Goal: Information Seeking & Learning: Learn about a topic

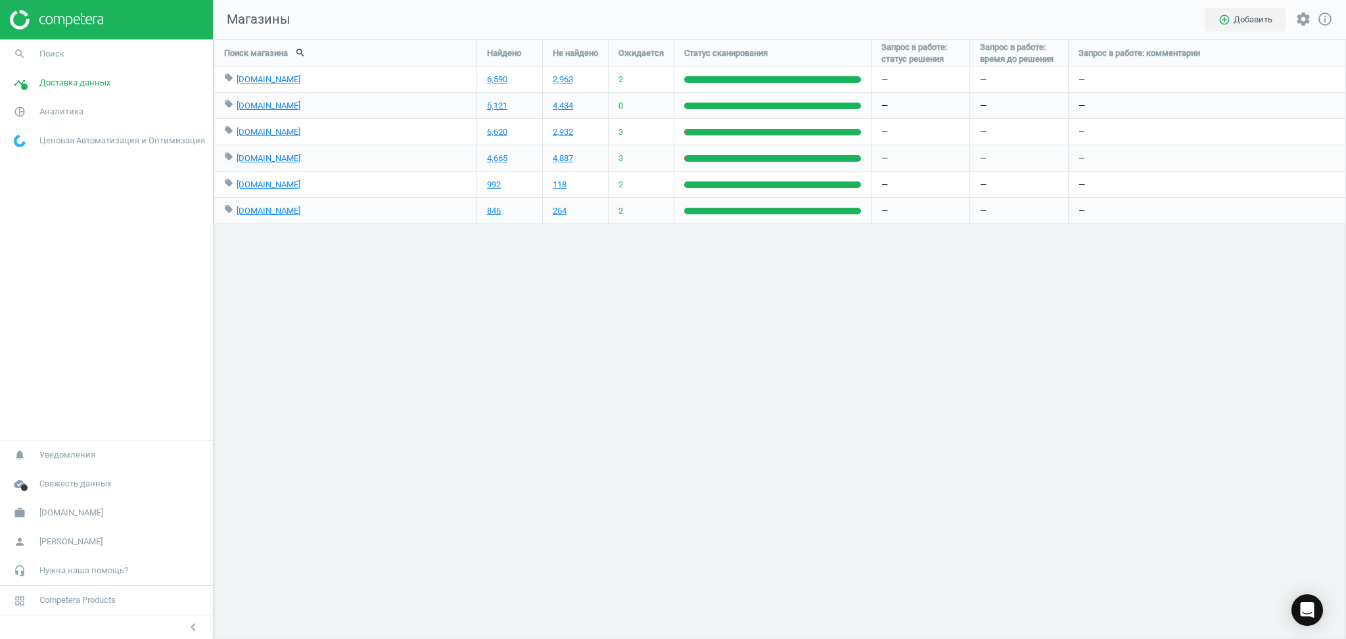
scroll to position [627, 1160]
click at [51, 510] on span "[DOMAIN_NAME]" at bounding box center [71, 513] width 64 height 12
click at [53, 493] on span "Настройки кампании" at bounding box center [53, 493] width 78 height 11
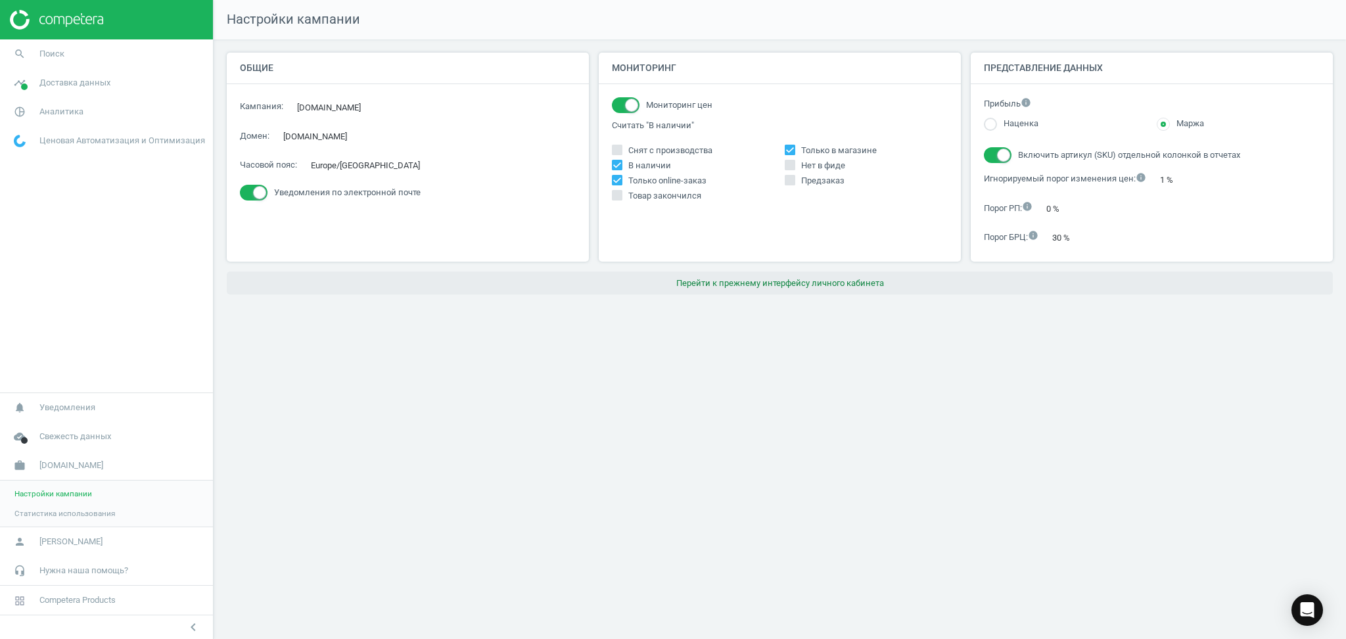
click at [799, 280] on button "Перейти к прежнему интерфейсу личного кабинета" at bounding box center [780, 284] width 1106 height 24
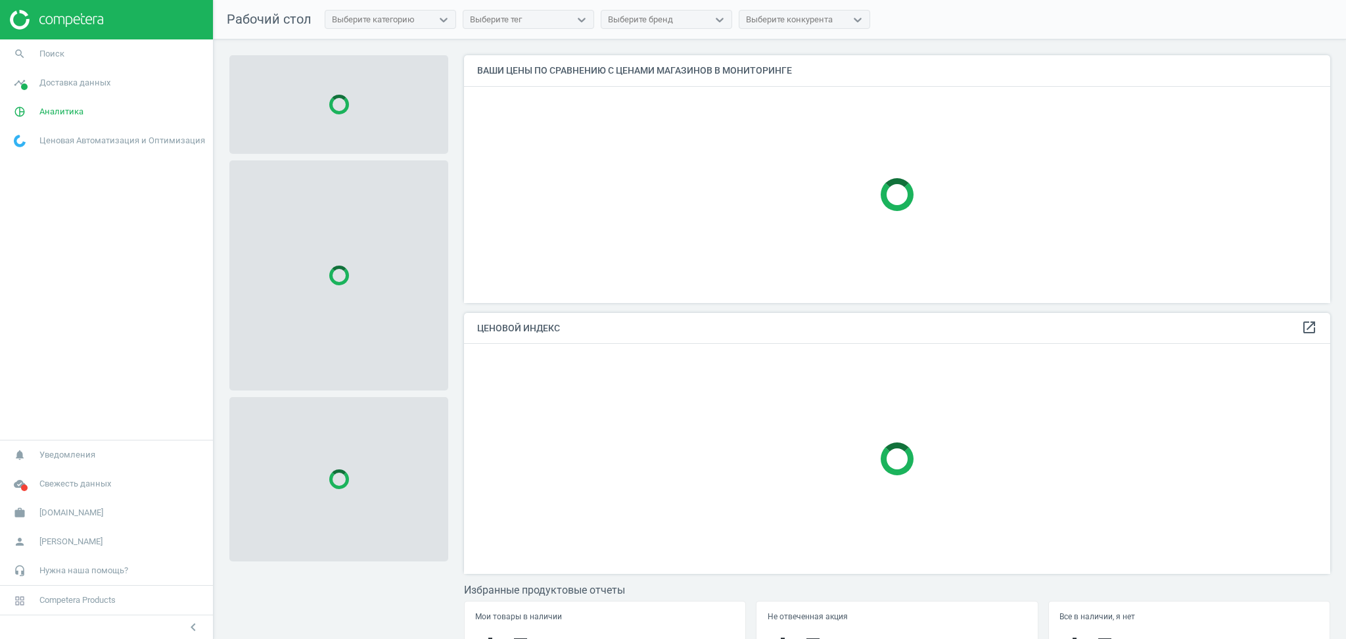
scroll to position [275, 880]
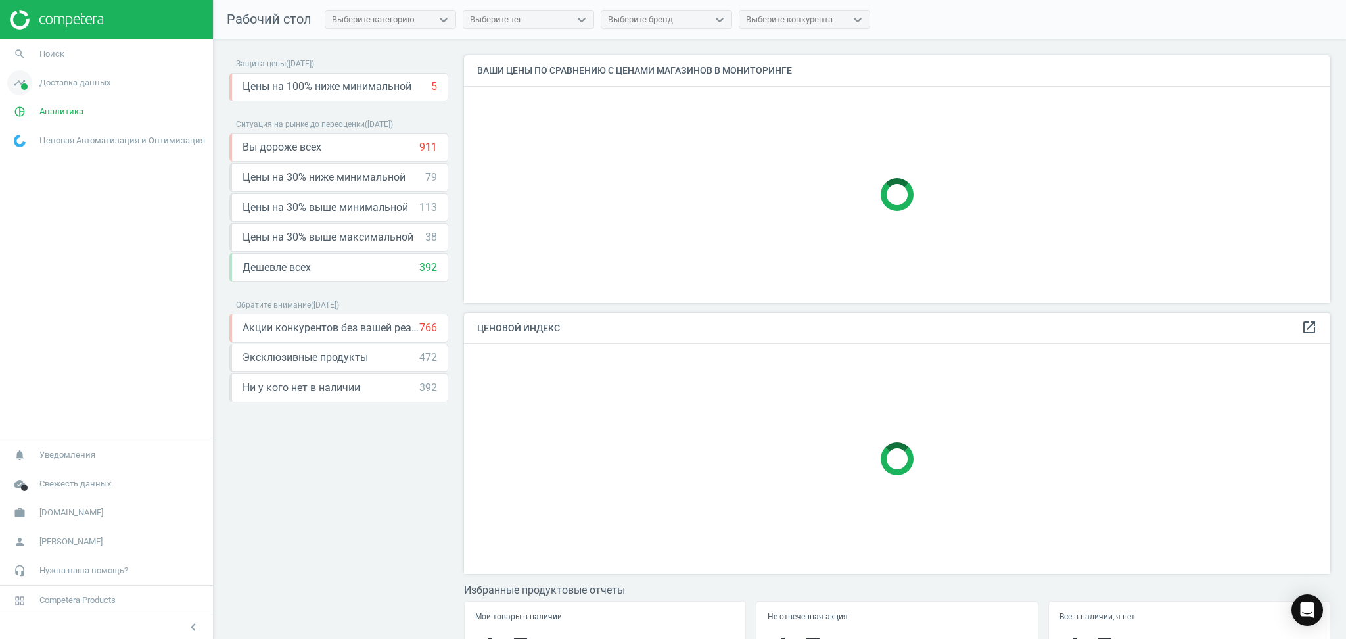
click at [78, 86] on span "Доставка данных" at bounding box center [74, 83] width 71 height 12
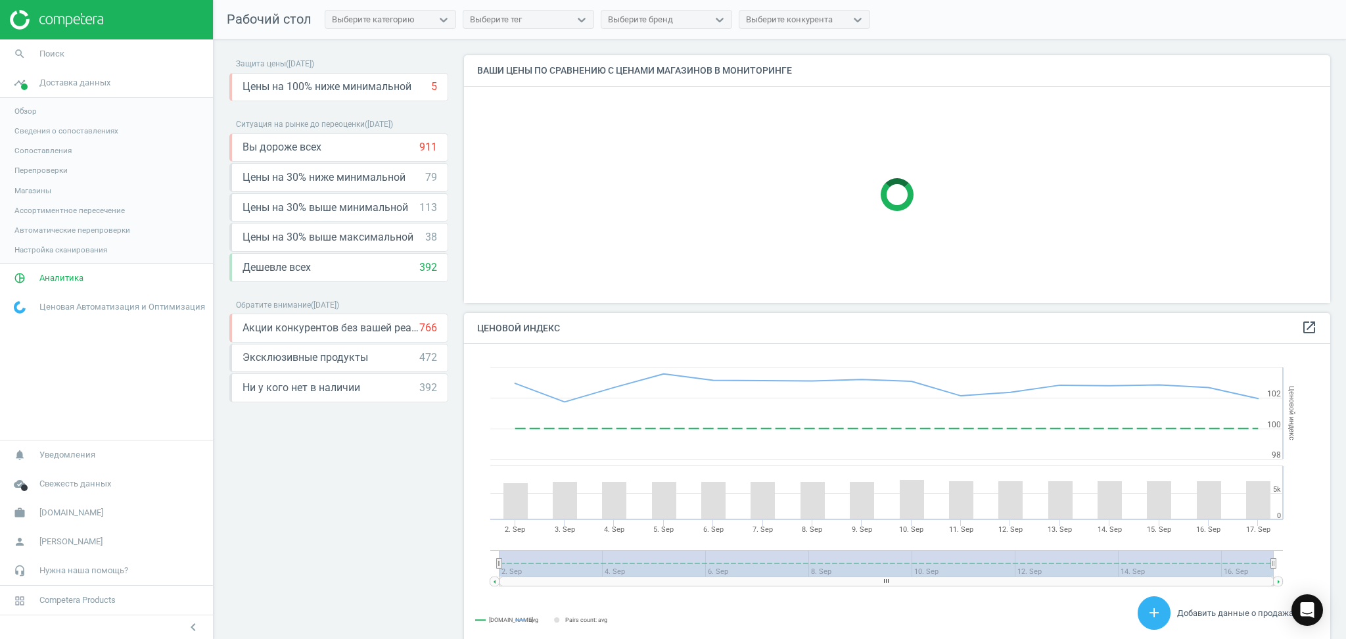
scroll to position [329, 880]
click at [37, 193] on span "Магазины" at bounding box center [32, 190] width 37 height 11
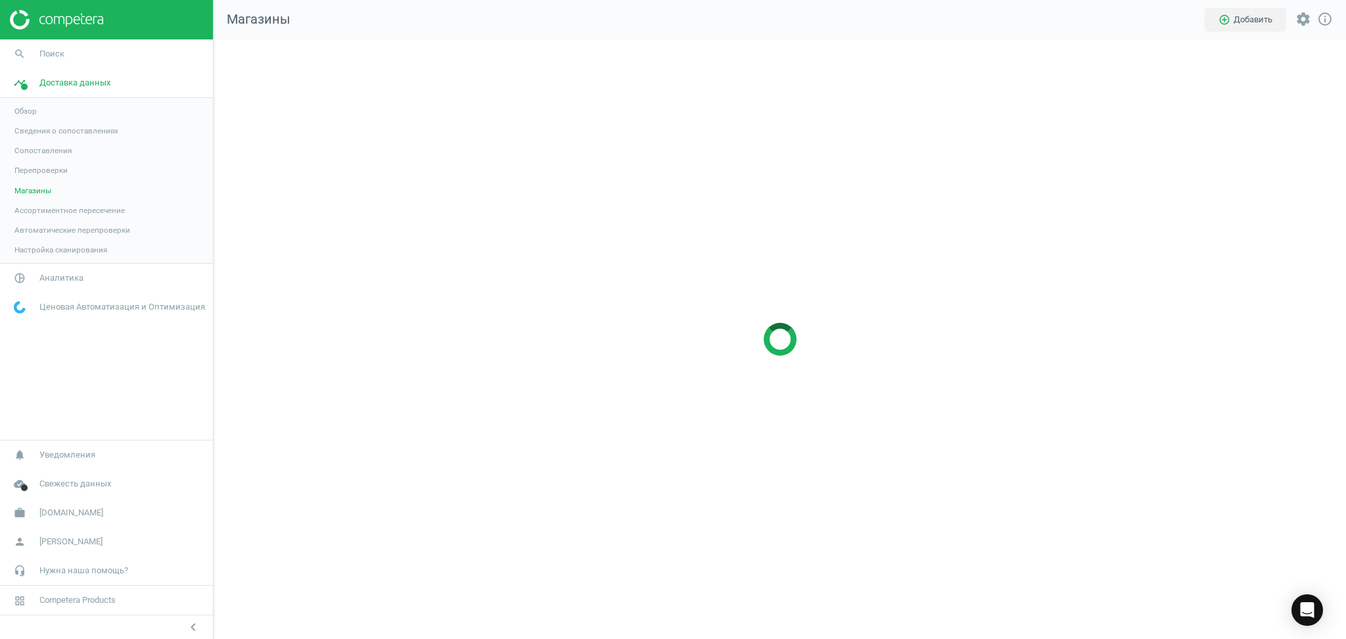
scroll to position [627, 1160]
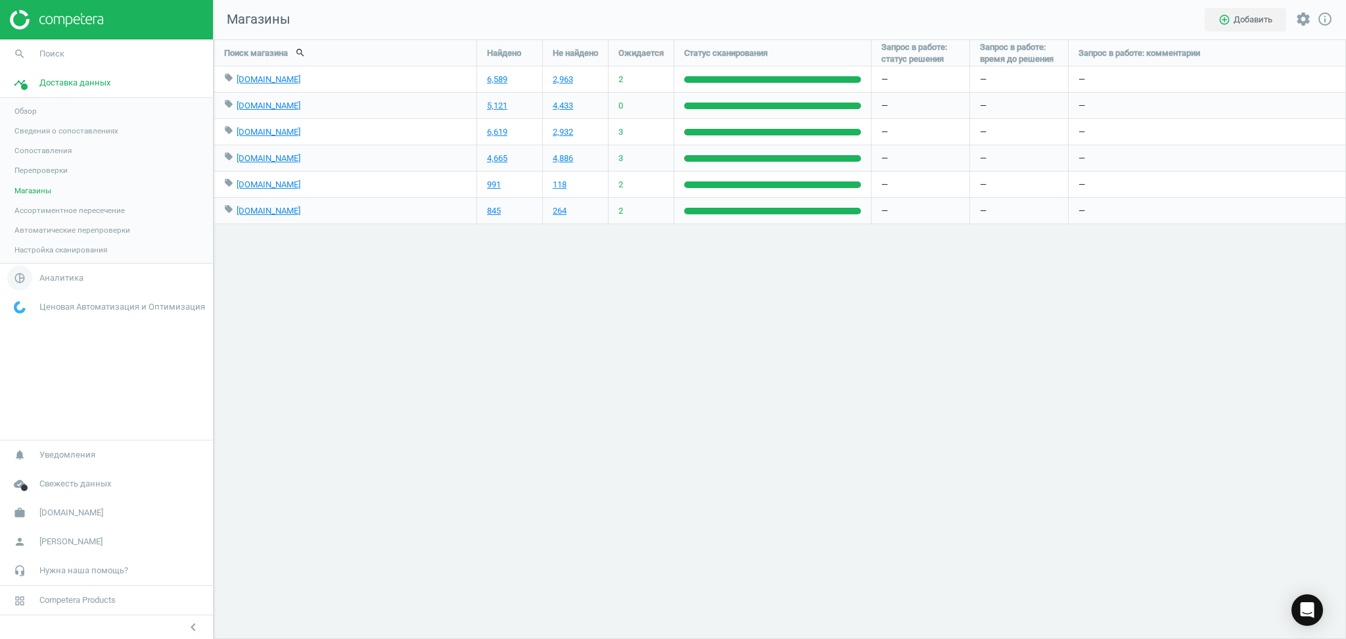
click at [47, 279] on span "Аналитика" at bounding box center [61, 278] width 44 height 12
click at [26, 158] on span "Товары" at bounding box center [28, 159] width 28 height 11
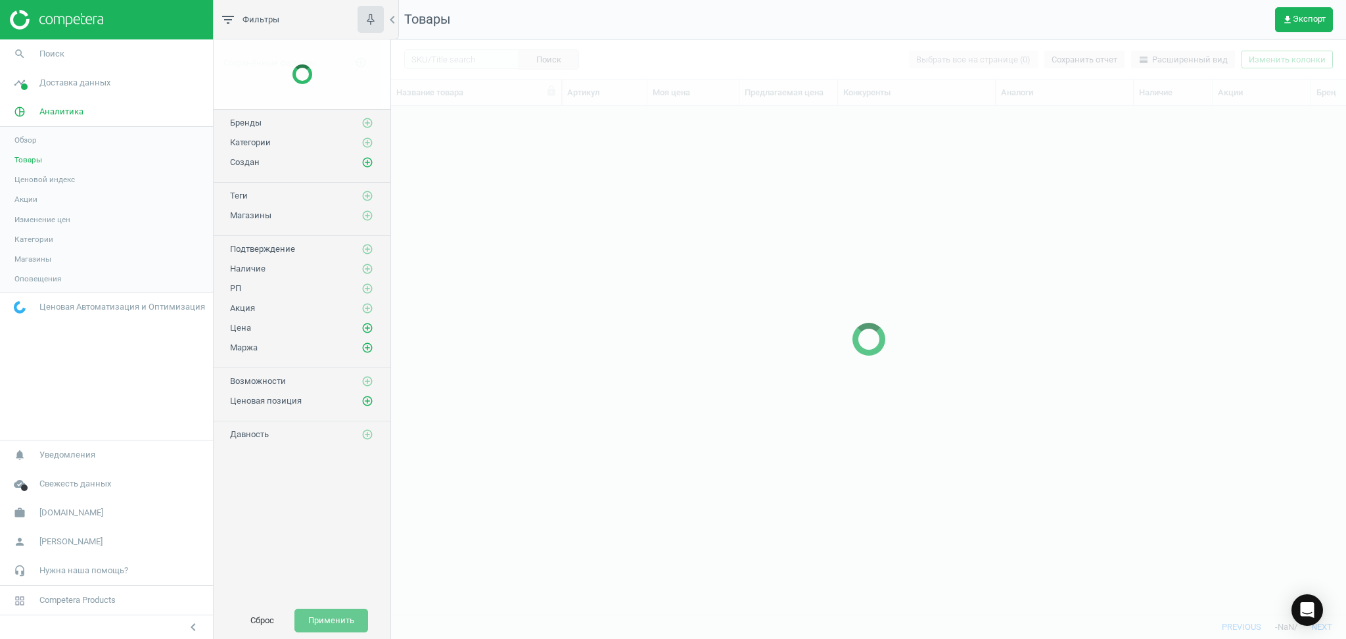
scroll to position [482, 941]
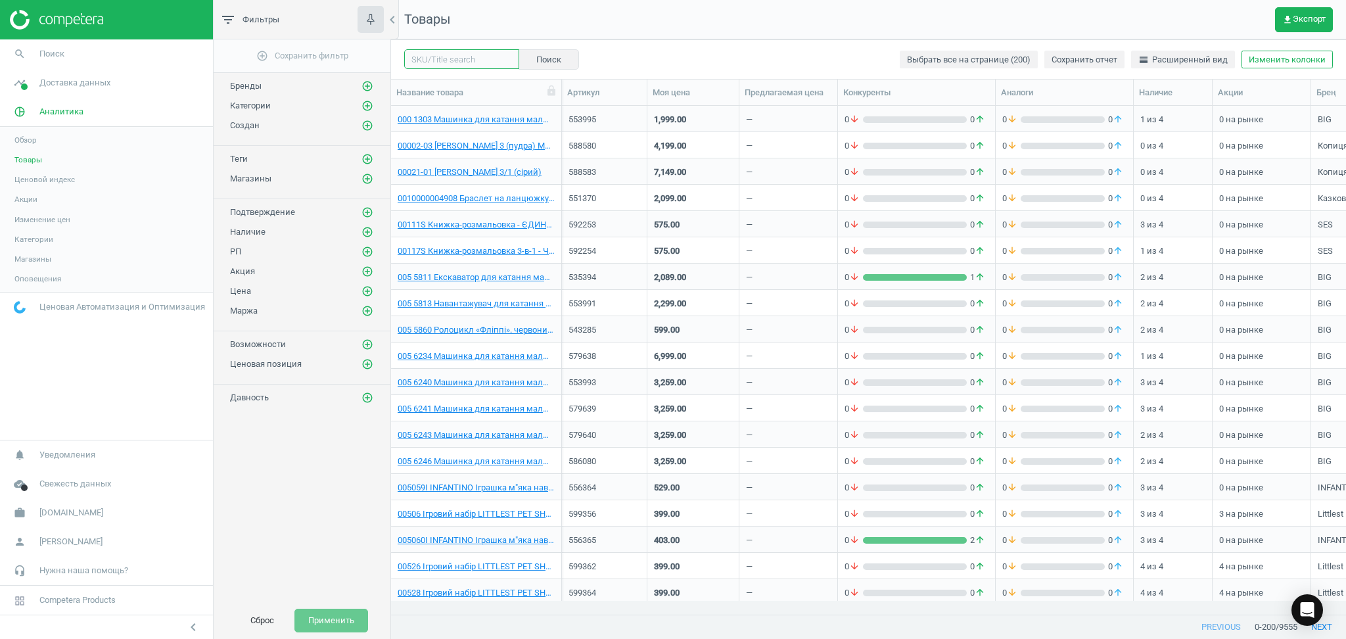
click at [454, 59] on input "text" at bounding box center [461, 59] width 115 height 20
type input "553726"
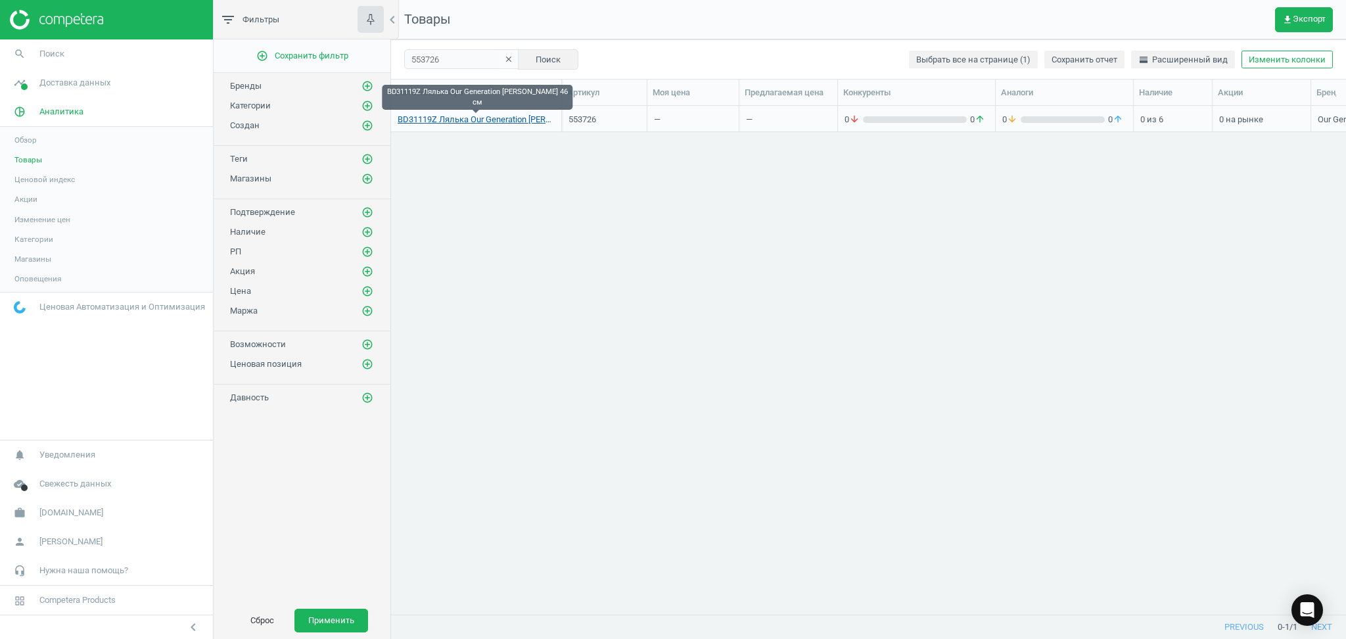
click at [531, 118] on link "BD31119Z Лялька Our Generation Нікола Лікар 46 см" at bounding box center [476, 120] width 157 height 12
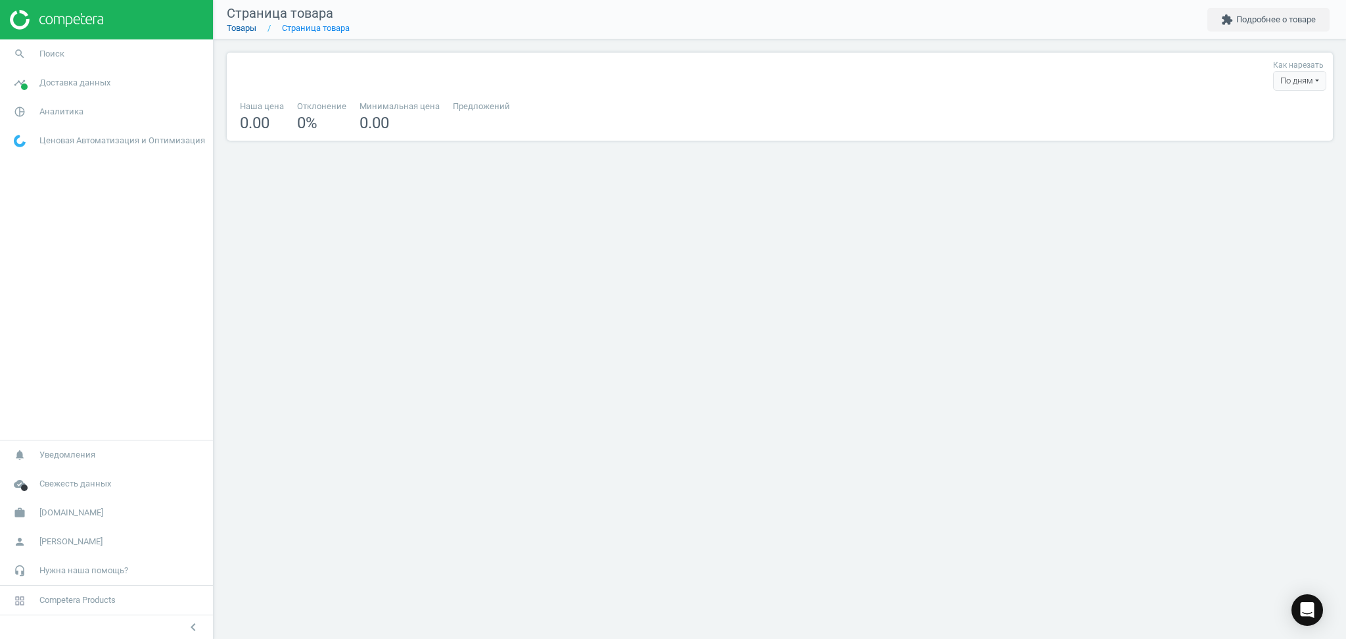
click at [245, 28] on link "Товары" at bounding box center [242, 28] width 30 height 10
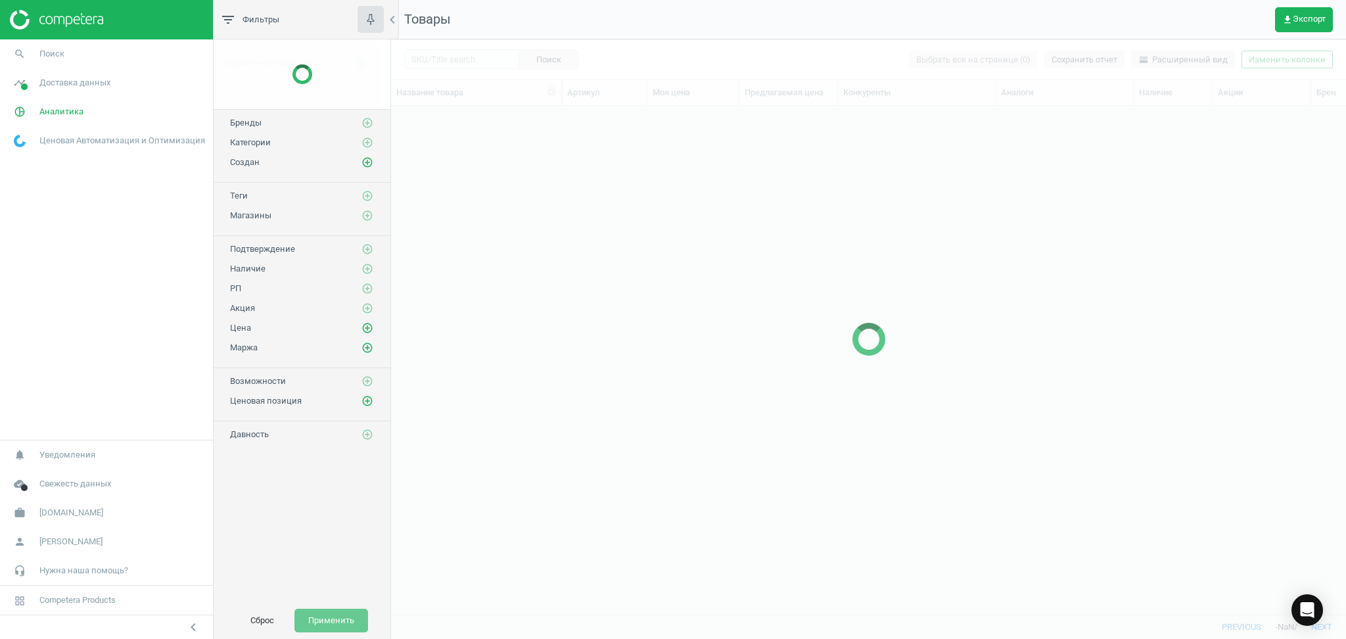
scroll to position [482, 941]
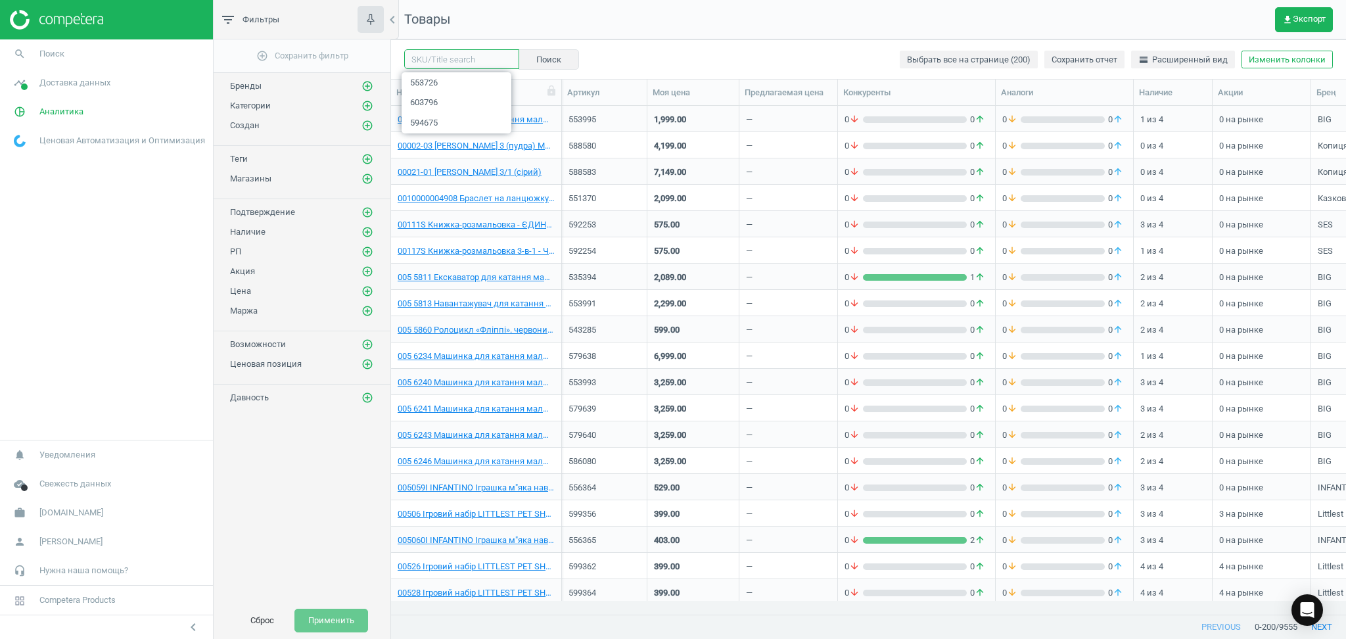
click at [442, 56] on input "text" at bounding box center [461, 59] width 115 height 20
type input "553726"
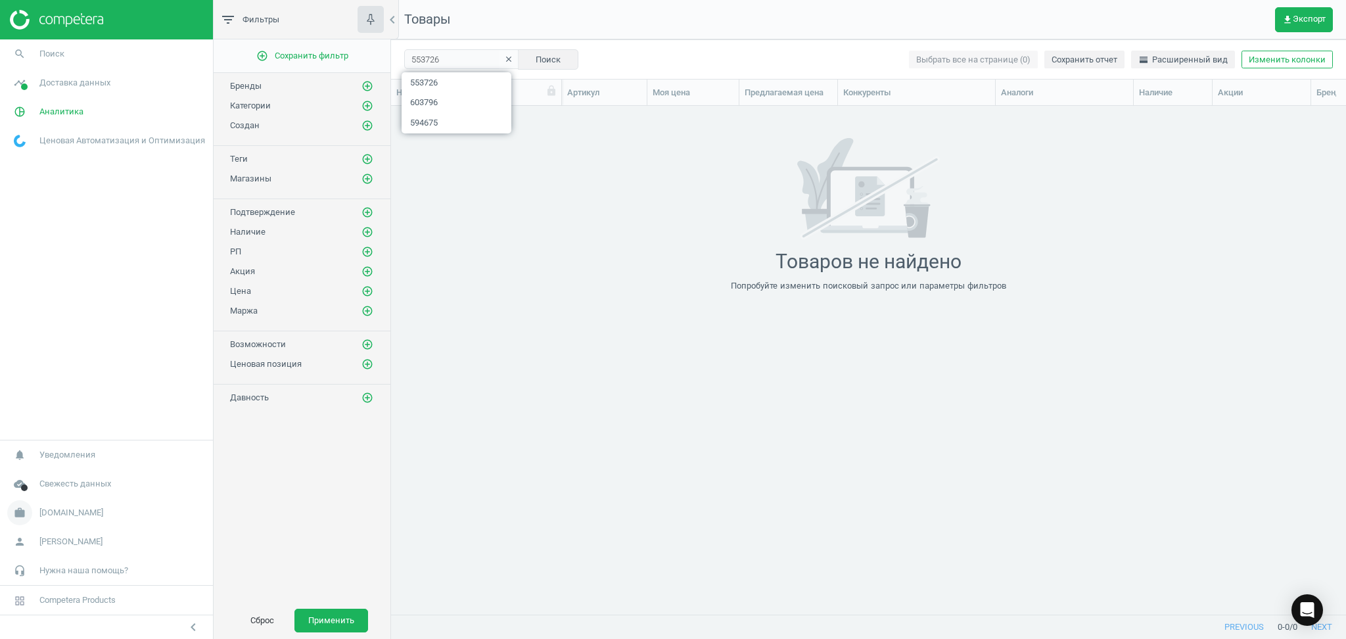
click at [42, 514] on span "[DOMAIN_NAME]" at bounding box center [71, 513] width 64 height 12
click at [43, 500] on link "Настройки кампании" at bounding box center [106, 494] width 213 height 20
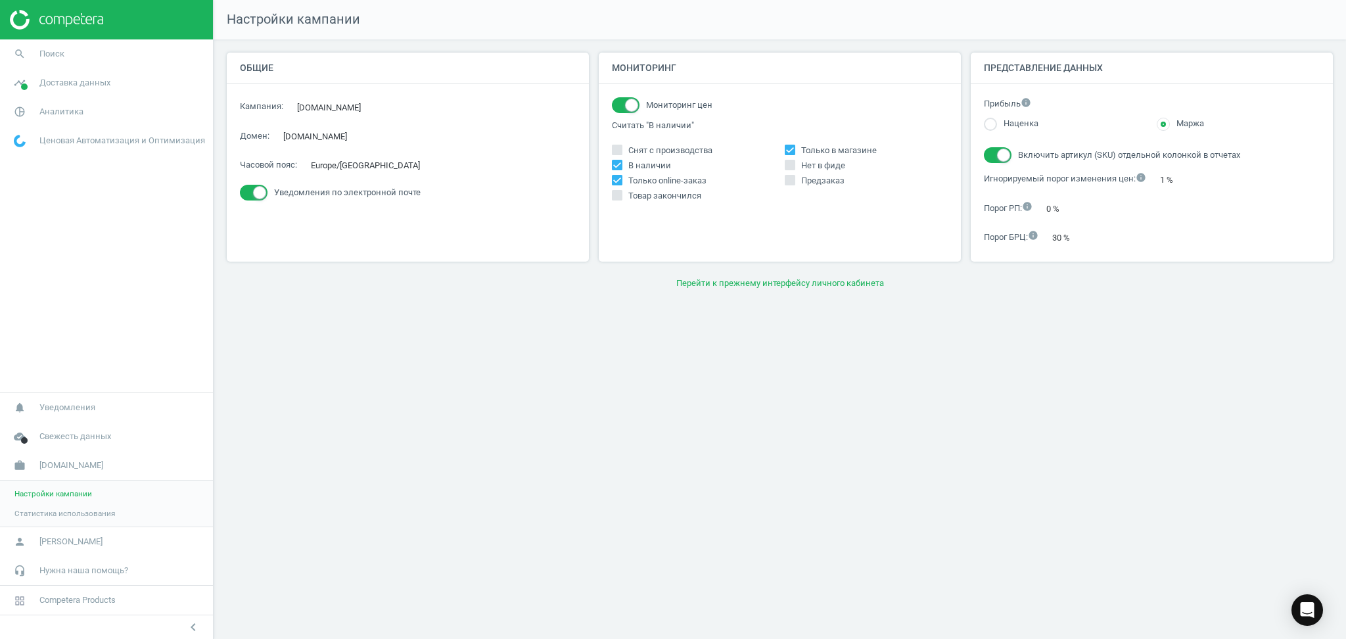
click at [49, 493] on span "Настройки кампании" at bounding box center [53, 493] width 78 height 11
click at [770, 283] on button "Перейти к прежнему интерфейсу личного кабинета" at bounding box center [780, 284] width 1106 height 24
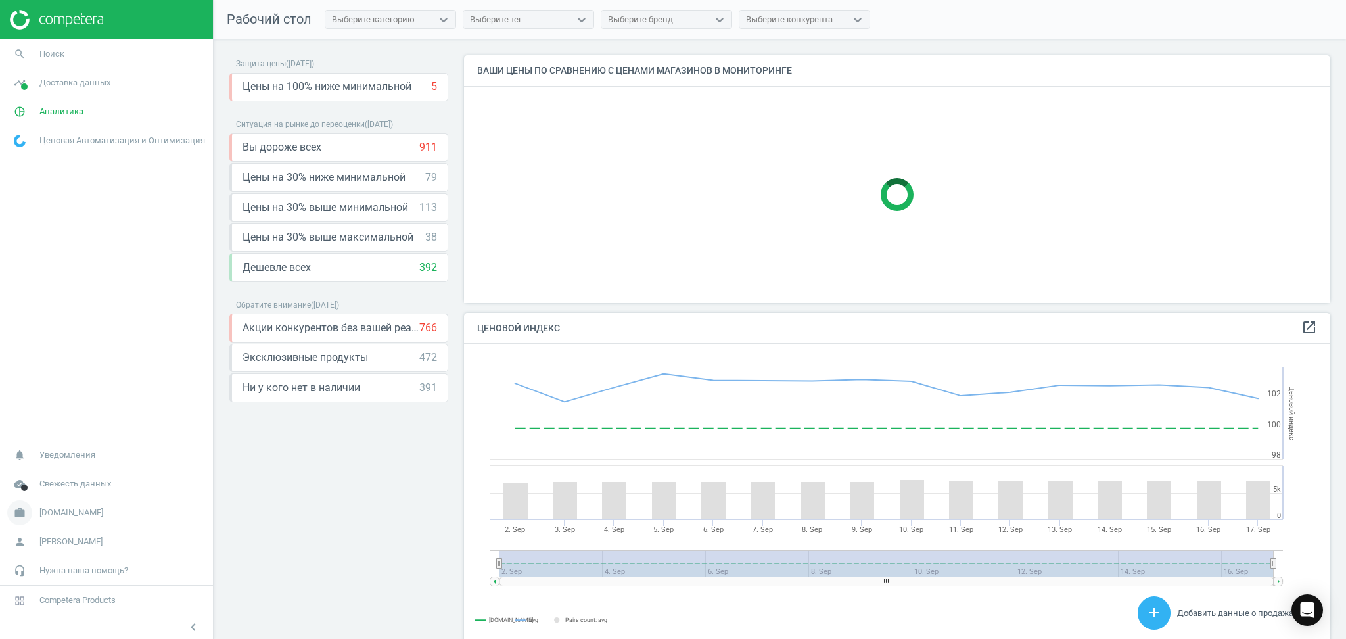
scroll to position [329, 880]
click at [49, 513] on span "[DOMAIN_NAME]" at bounding box center [71, 513] width 64 height 12
click at [46, 496] on span "Настройки кампании" at bounding box center [53, 493] width 78 height 11
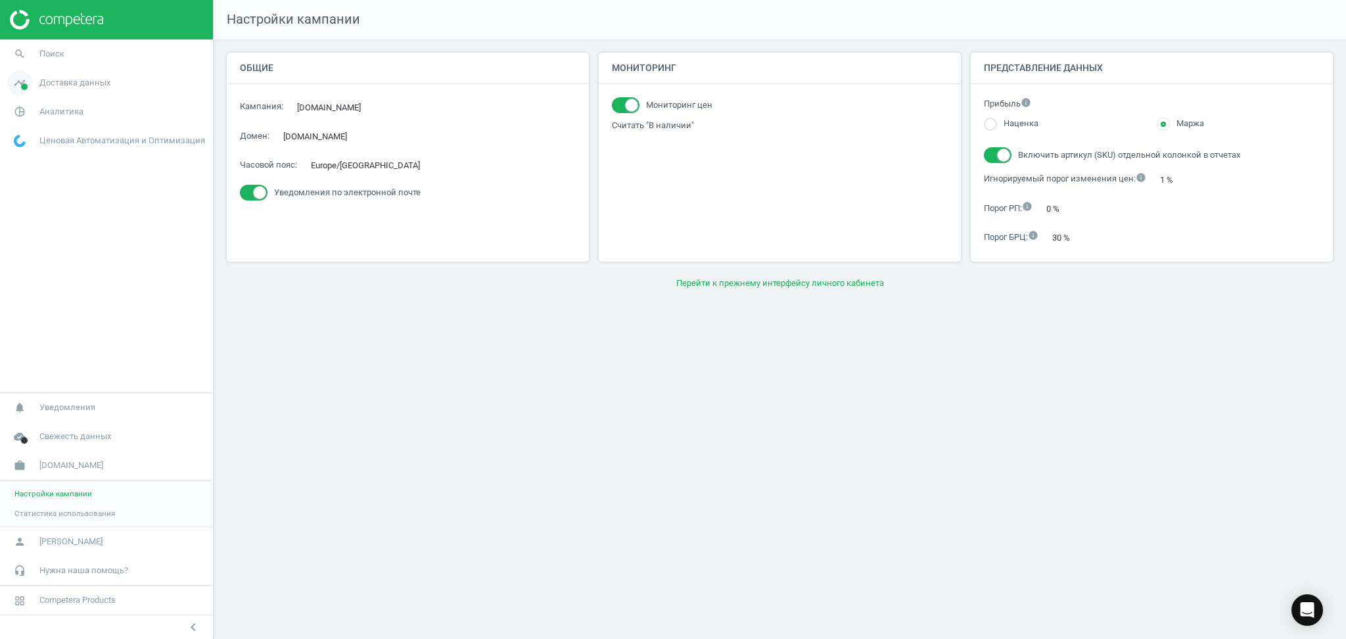
click at [85, 83] on span "Доставка данных" at bounding box center [74, 83] width 71 height 12
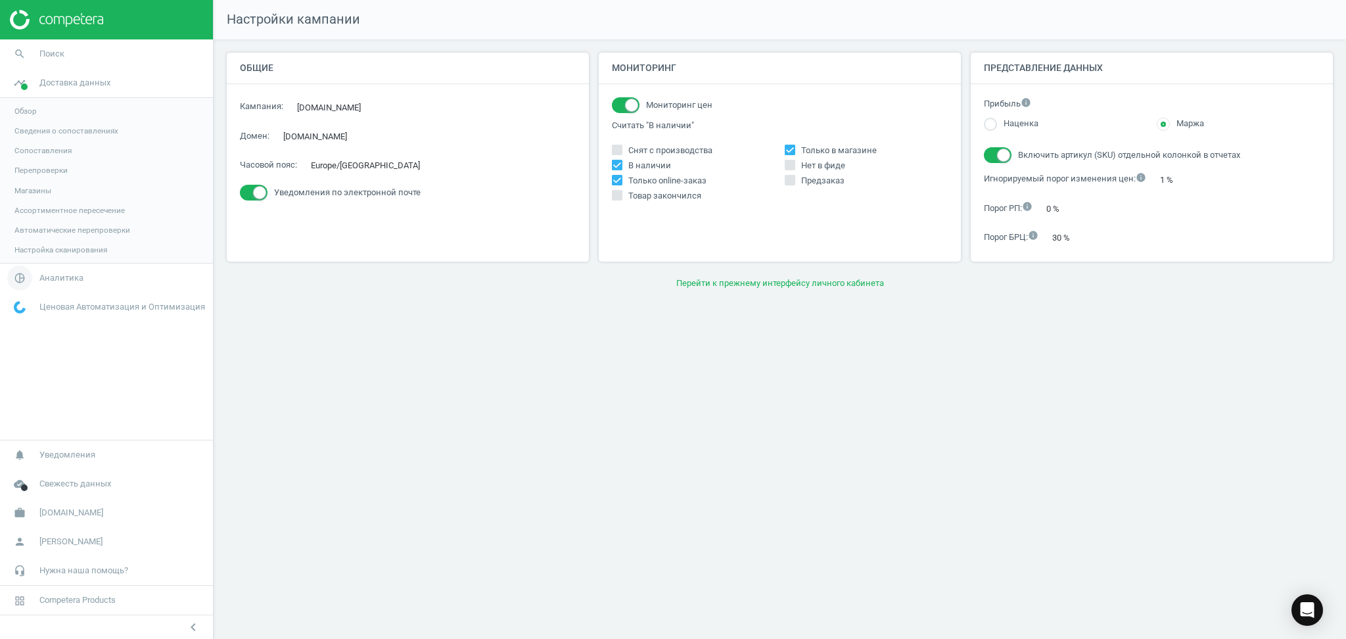
click at [47, 278] on span "Аналитика" at bounding box center [61, 278] width 44 height 12
click at [28, 156] on span "Товары" at bounding box center [28, 159] width 28 height 11
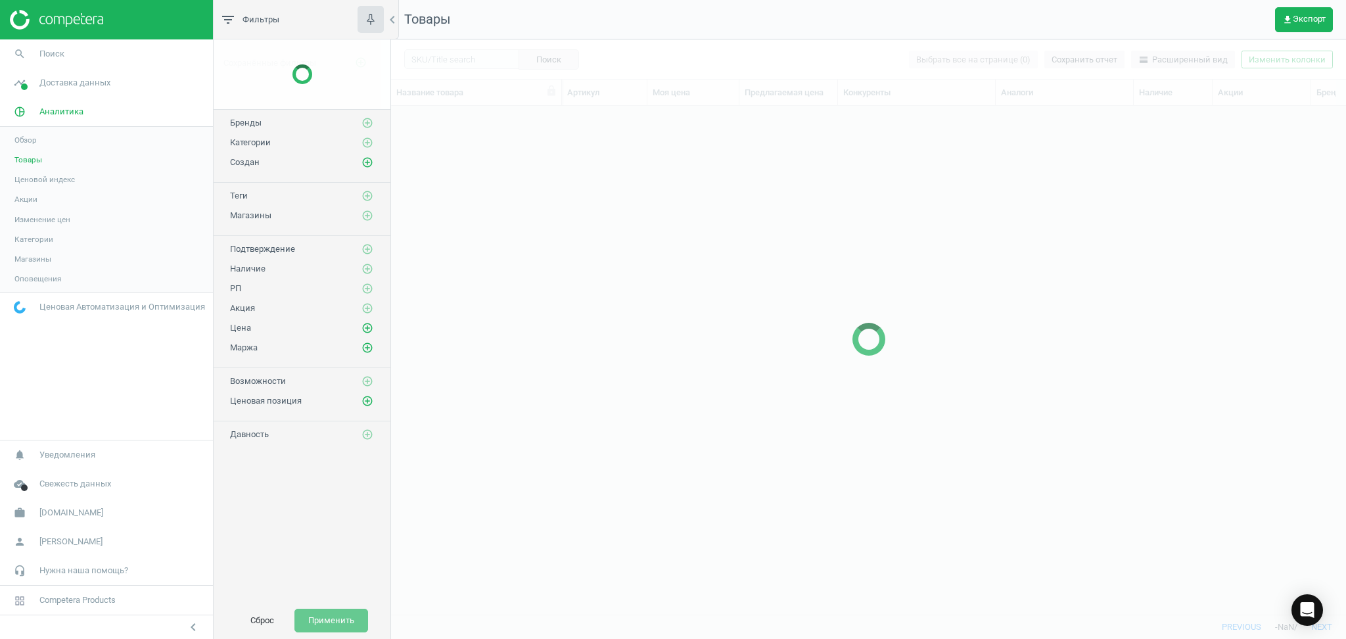
scroll to position [482, 941]
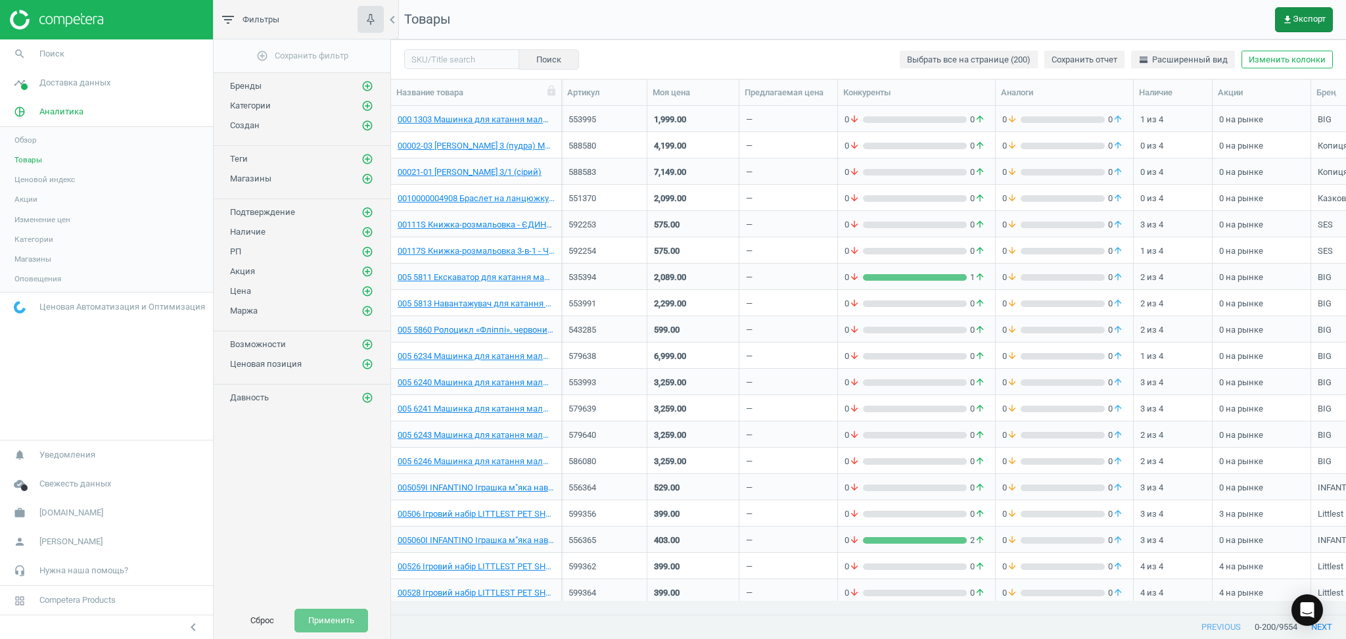
click at [1300, 14] on span "get_app Экспорт" at bounding box center [1304, 19] width 43 height 11
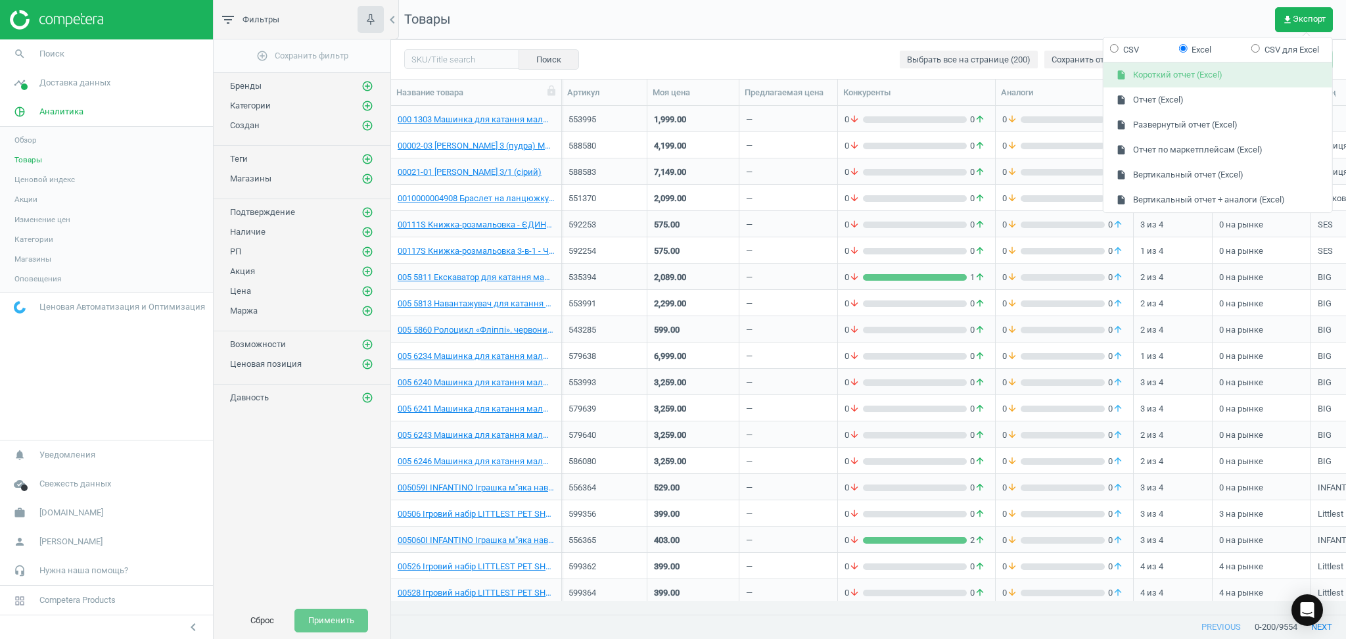
click at [1161, 74] on button "insert_drive_file Короткий отчет (Excel)" at bounding box center [1218, 75] width 229 height 25
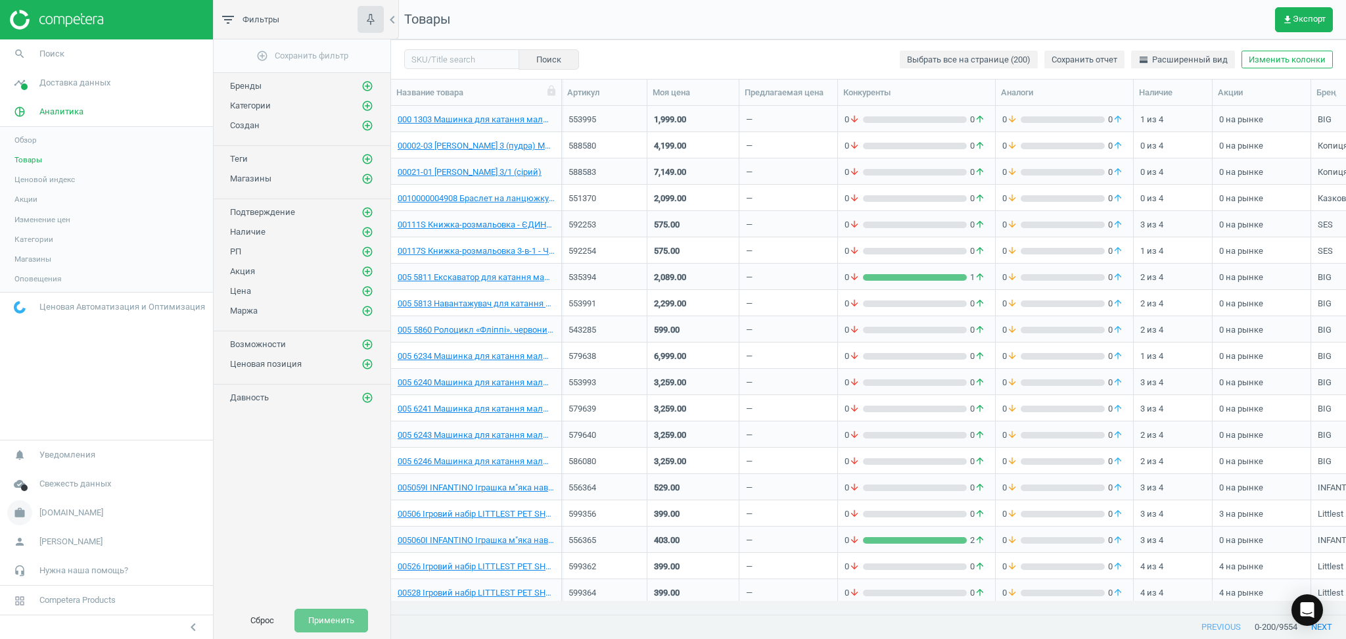
click at [51, 513] on span "[DOMAIN_NAME]" at bounding box center [71, 513] width 64 height 12
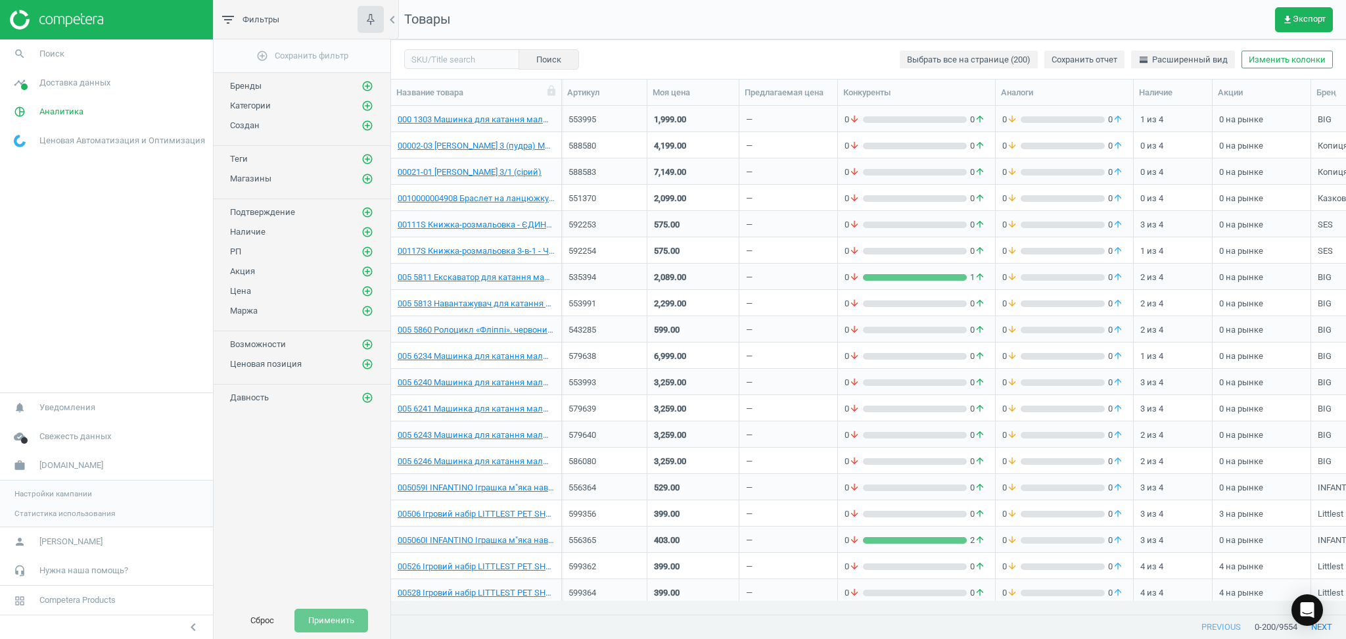
click at [43, 488] on span "Настройки кампании" at bounding box center [53, 493] width 78 height 11
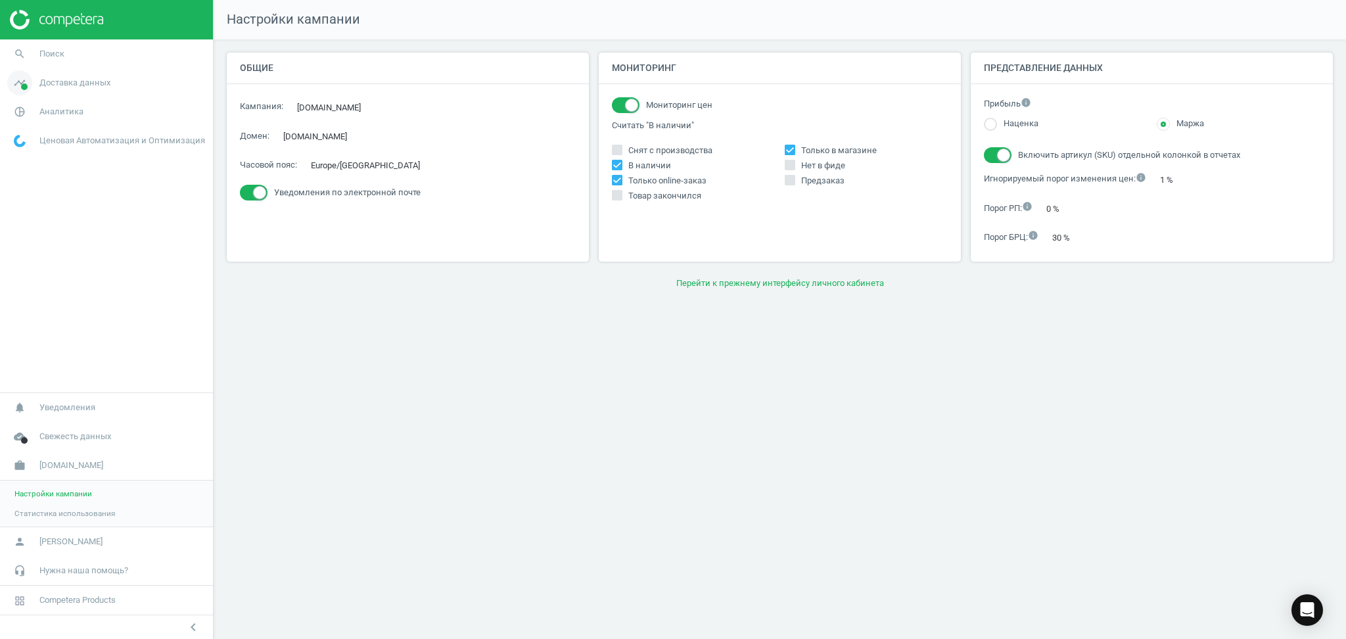
click at [67, 83] on span "Доставка данных" at bounding box center [74, 83] width 71 height 12
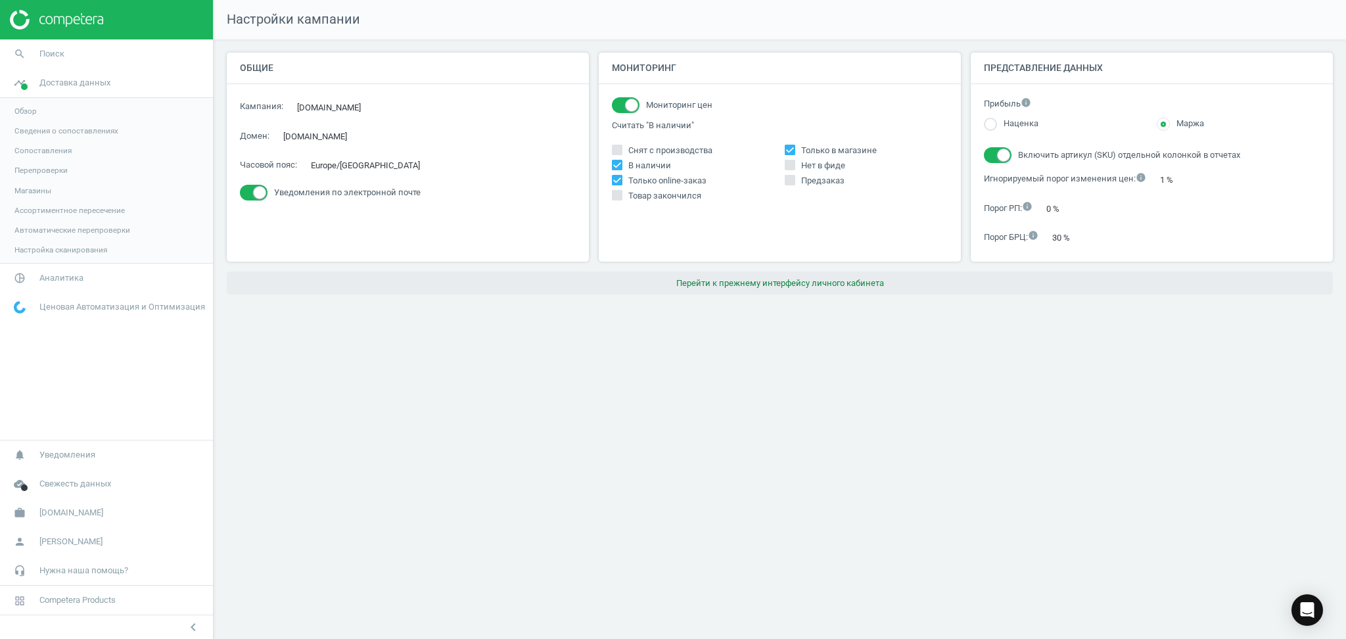
click at [839, 282] on button "Перейти к прежнему интерфейсу личного кабинета" at bounding box center [780, 284] width 1106 height 24
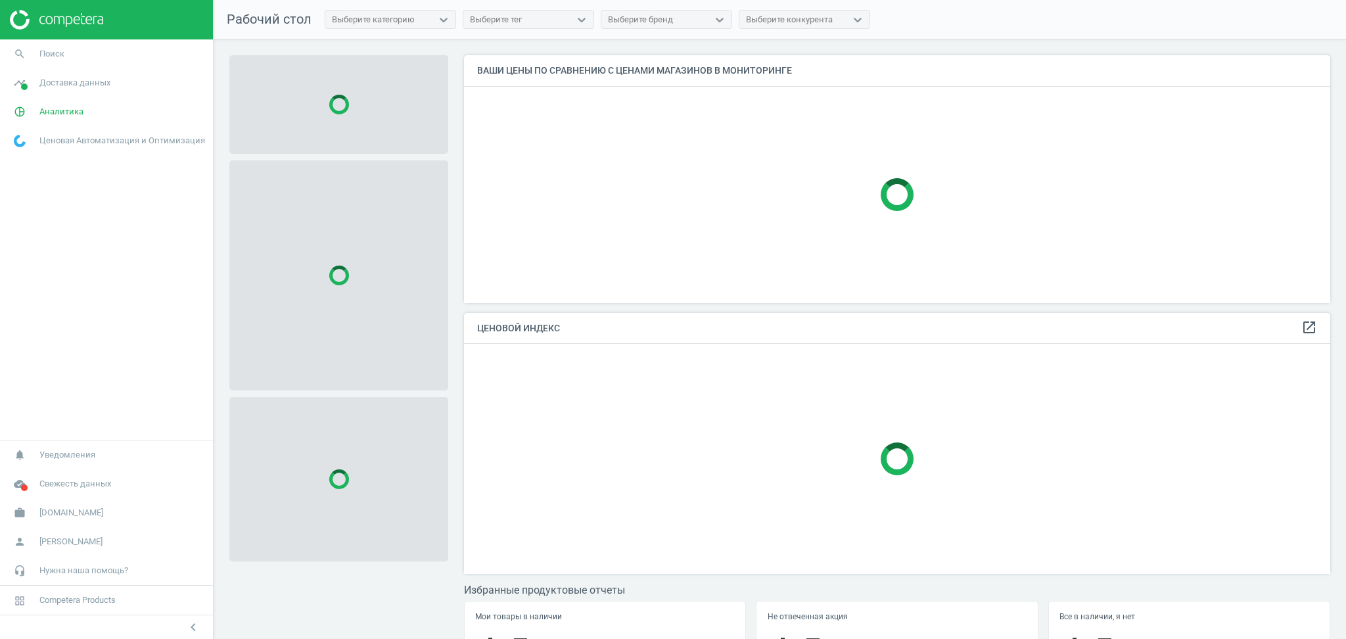
scroll to position [275, 880]
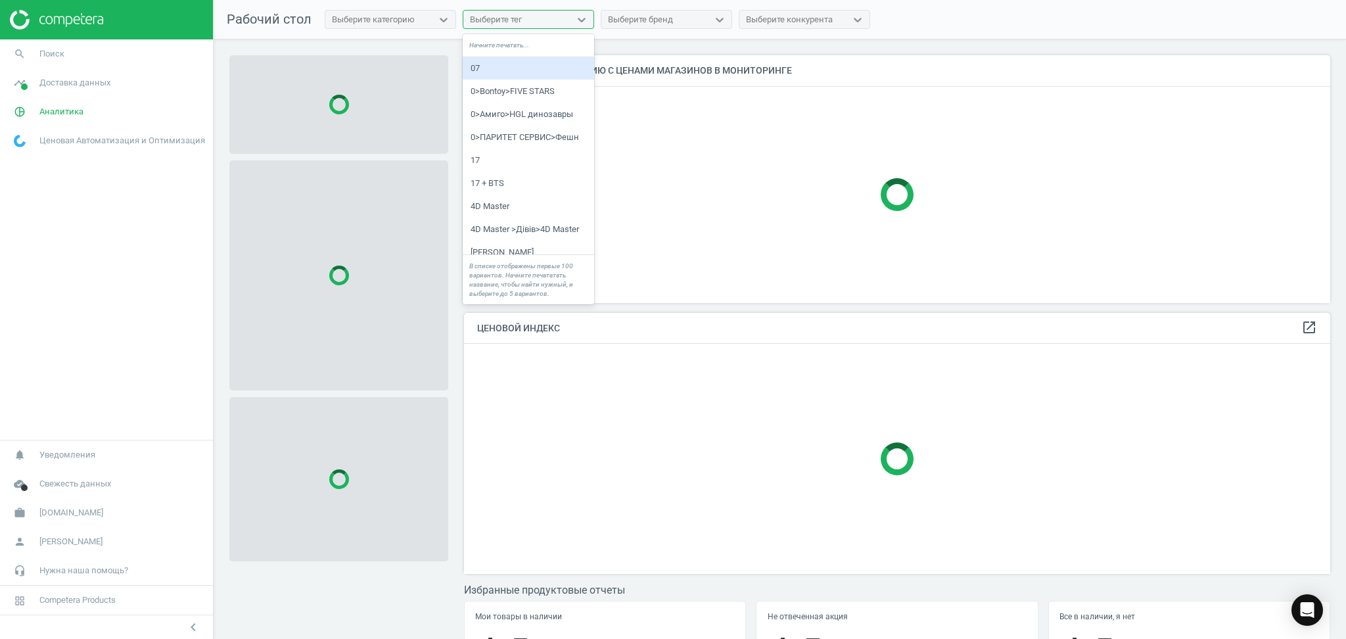
click at [535, 24] on div "Выберите тег" at bounding box center [516, 19] width 107 height 17
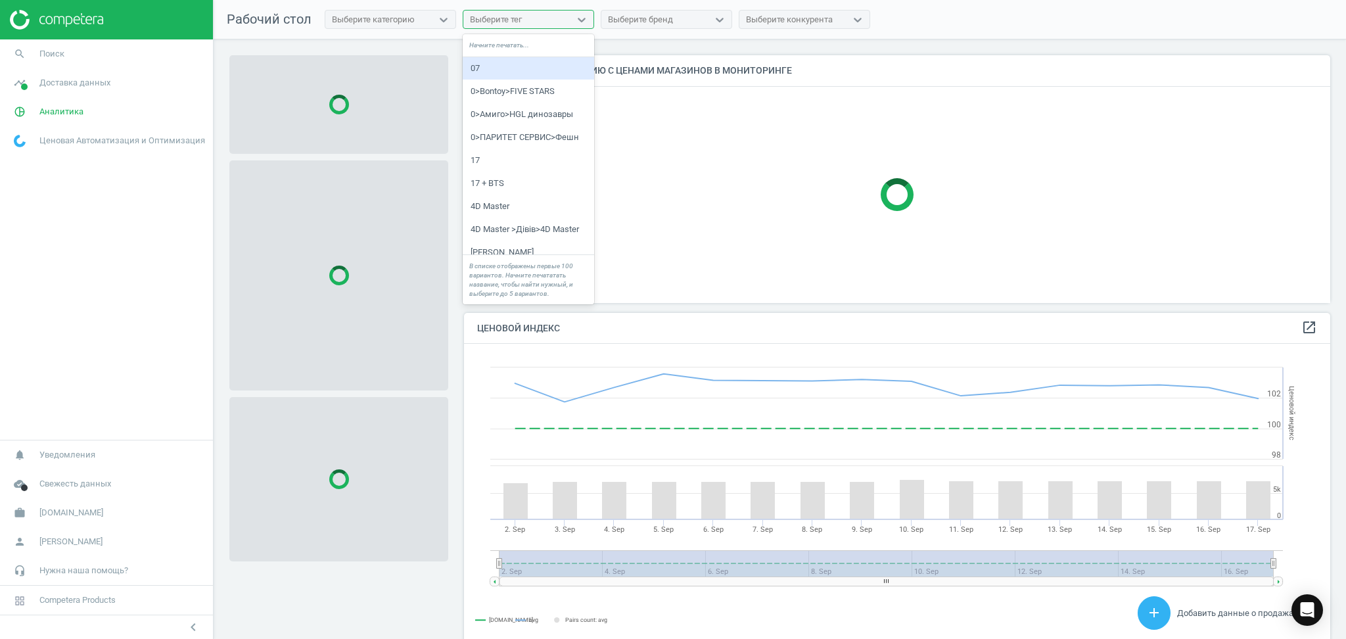
scroll to position [329, 880]
click at [579, 19] on icon at bounding box center [581, 19] width 13 height 13
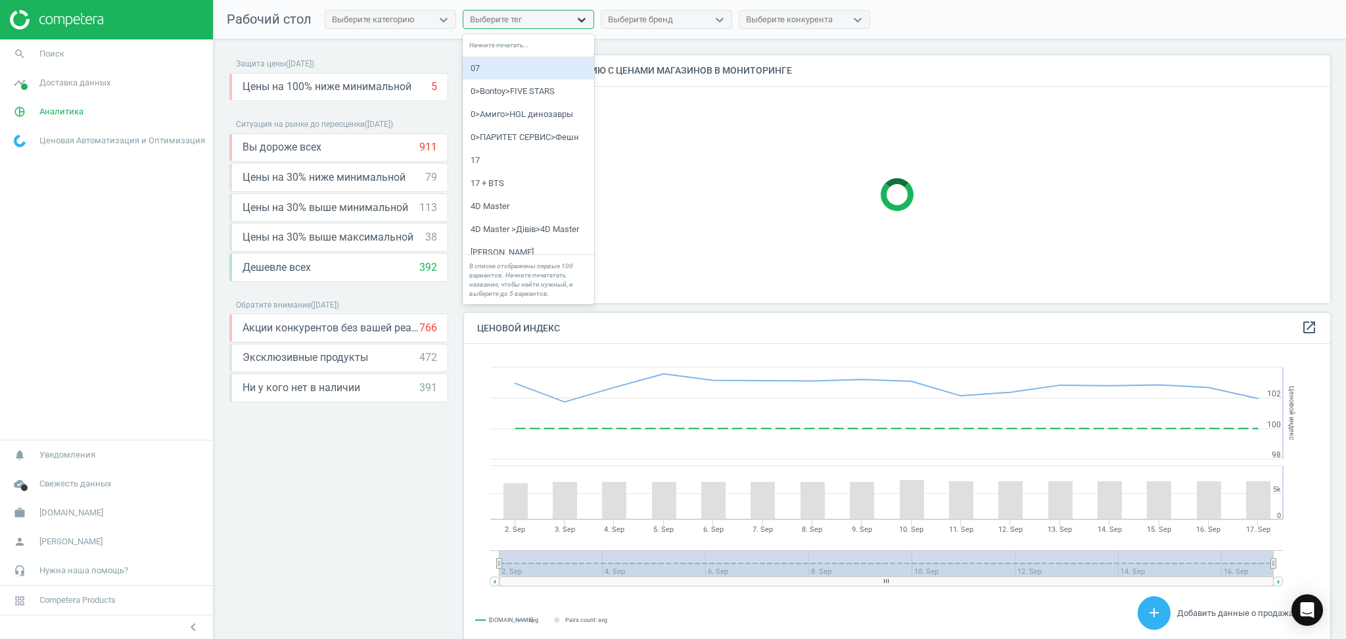
click at [579, 19] on icon at bounding box center [581, 19] width 13 height 13
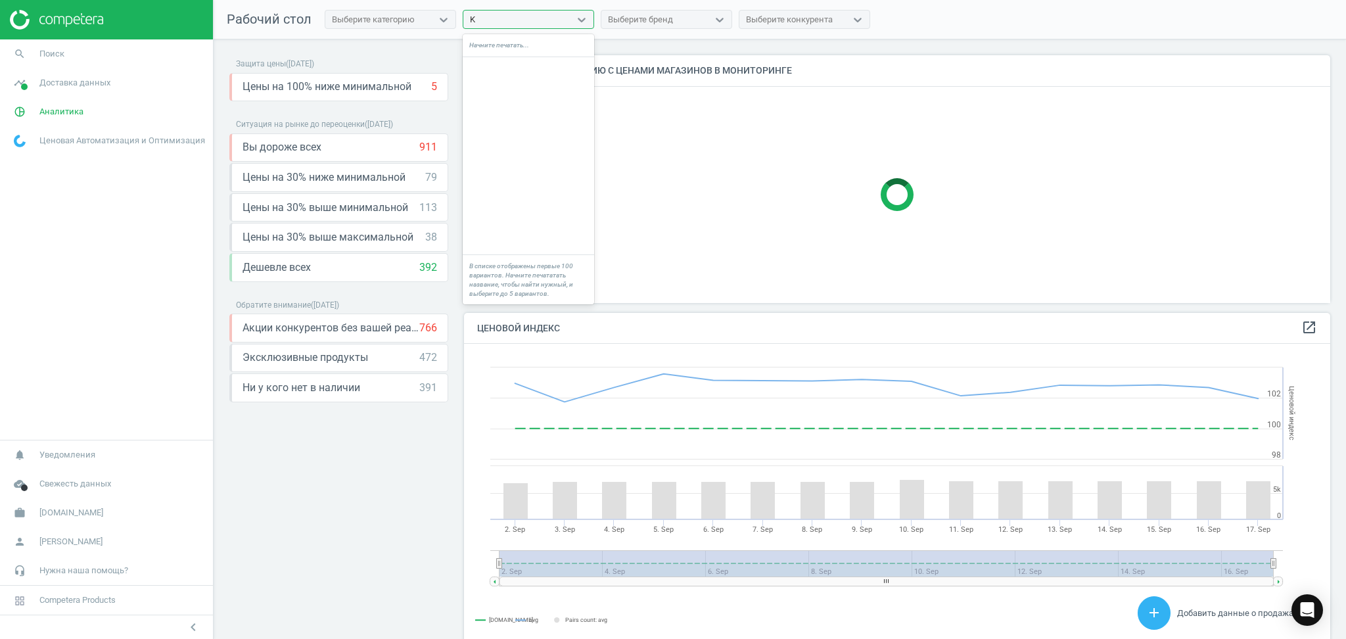
scroll to position [0, 0]
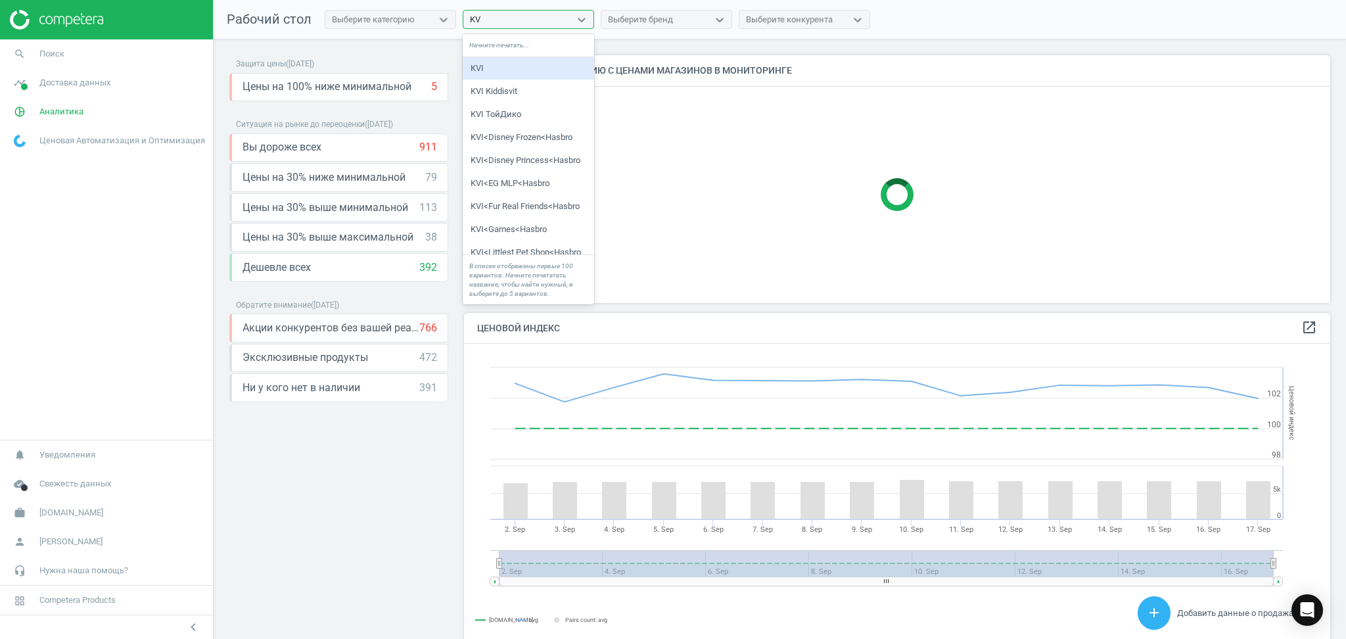
type input "KVI"
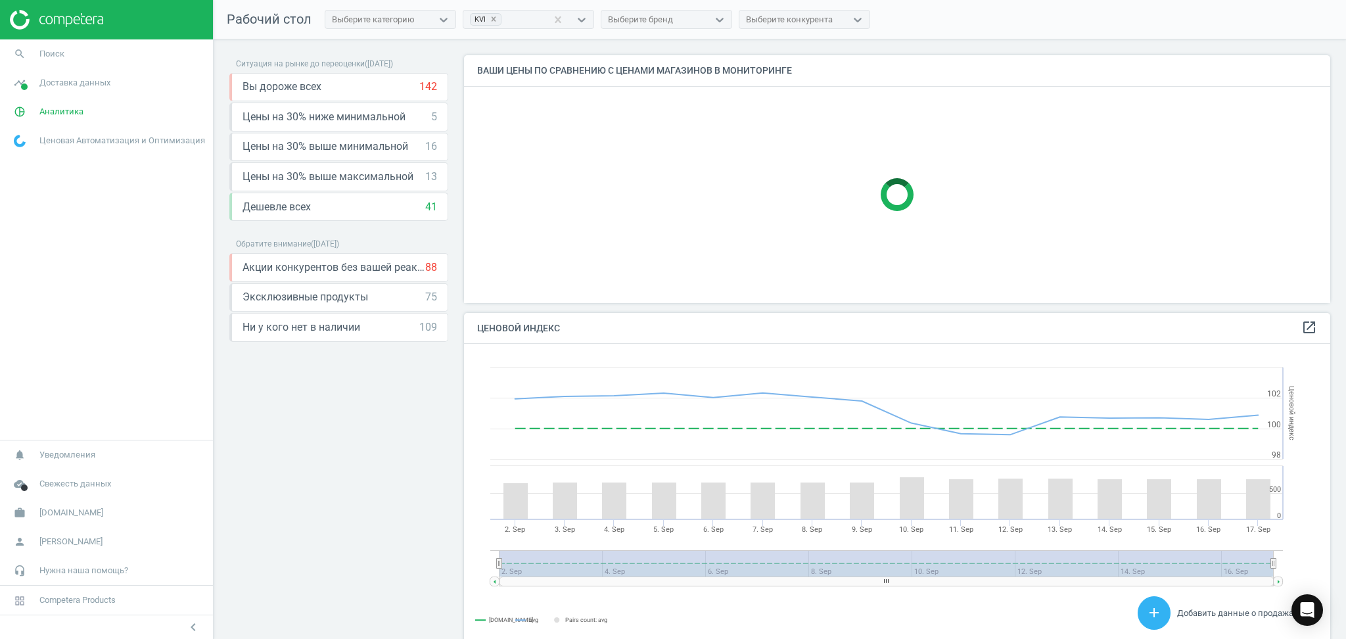
click at [71, 138] on span "Ценовая Автоматизация и Оптимизация" at bounding box center [122, 141] width 166 height 12
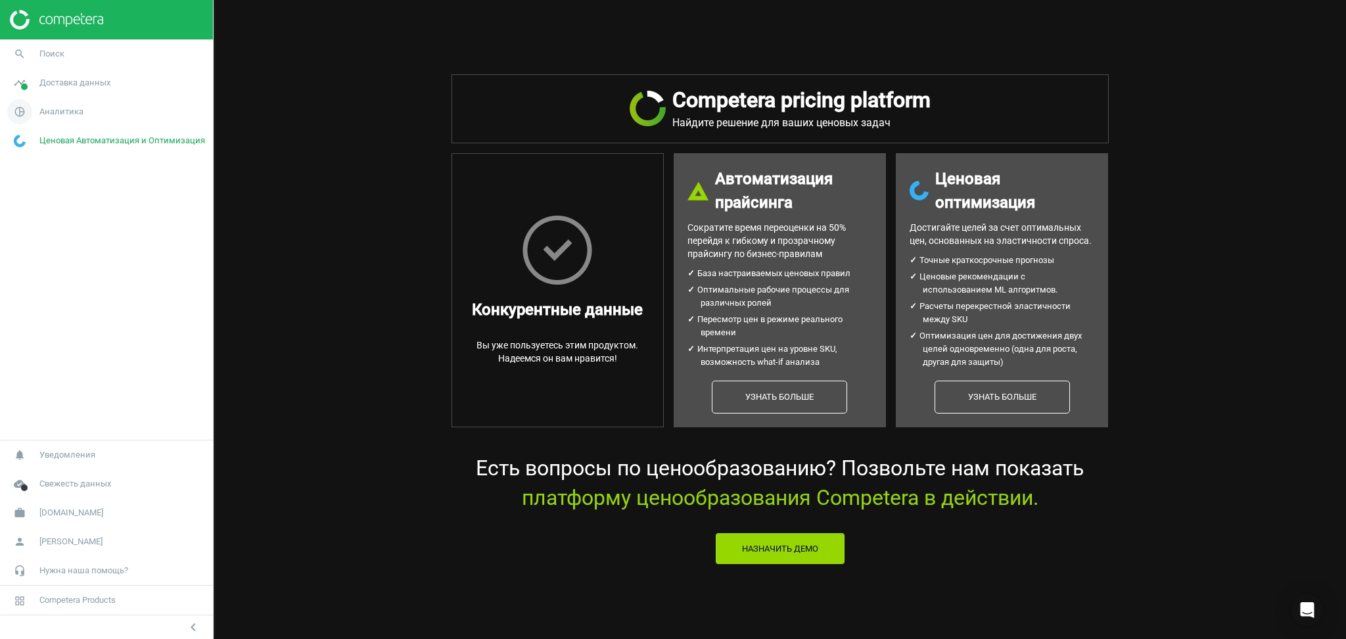
click at [68, 106] on span "Аналитика" at bounding box center [61, 112] width 44 height 12
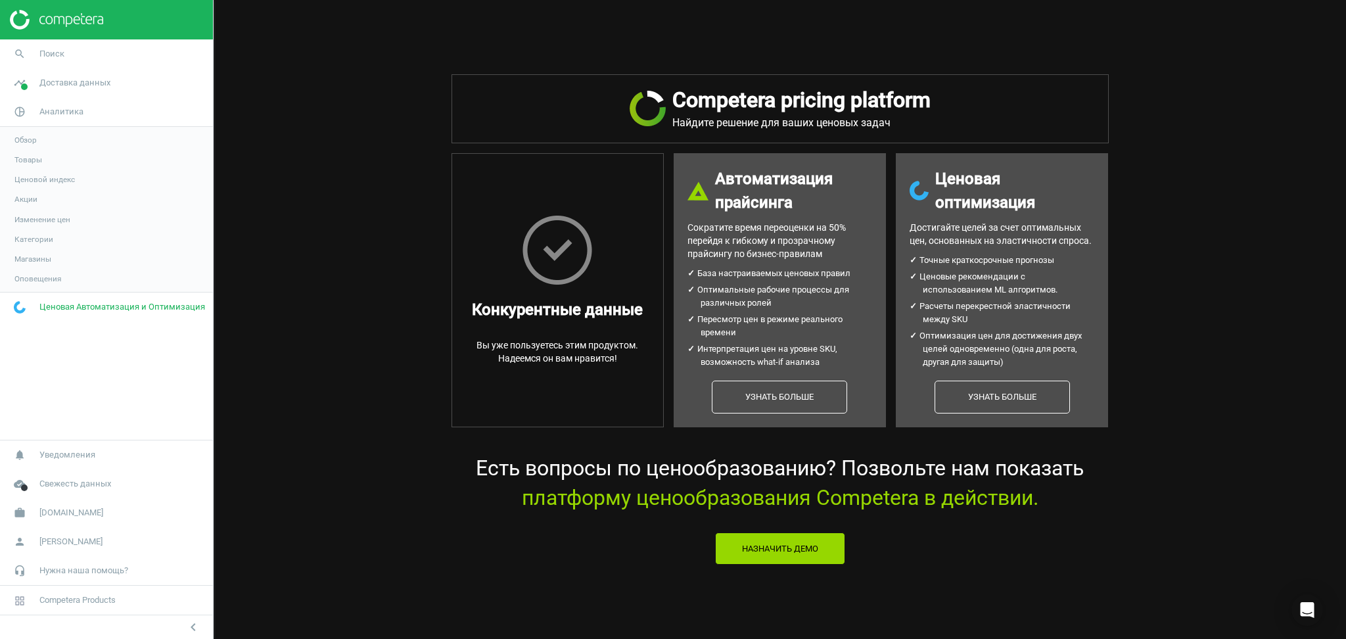
click at [34, 243] on span "Категории" at bounding box center [33, 239] width 39 height 11
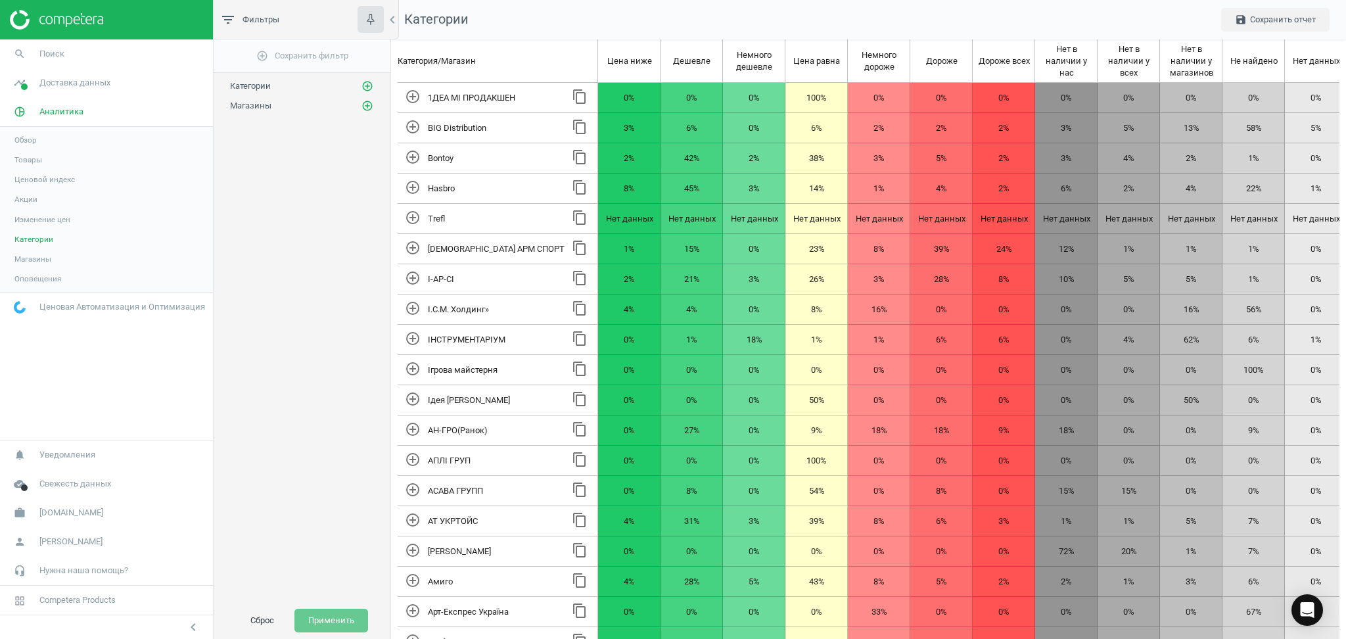
click at [37, 257] on span "Магазины" at bounding box center [32, 259] width 37 height 11
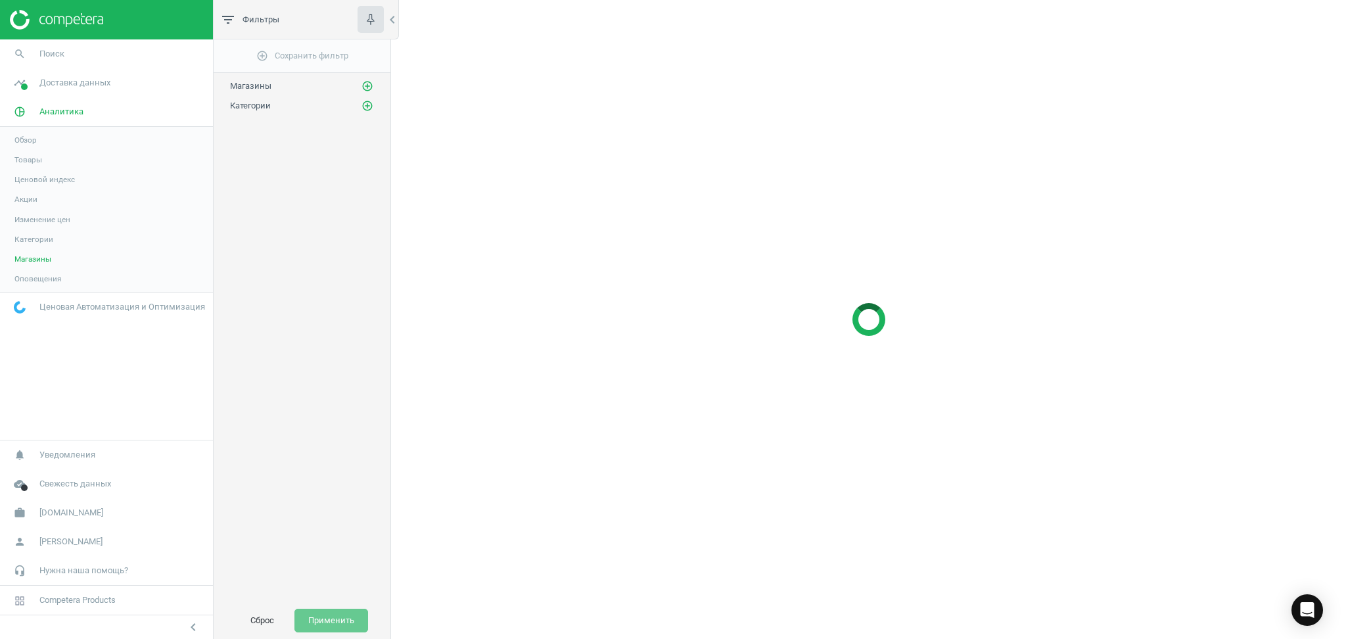
click at [51, 219] on span "Изменение цен" at bounding box center [42, 219] width 56 height 11
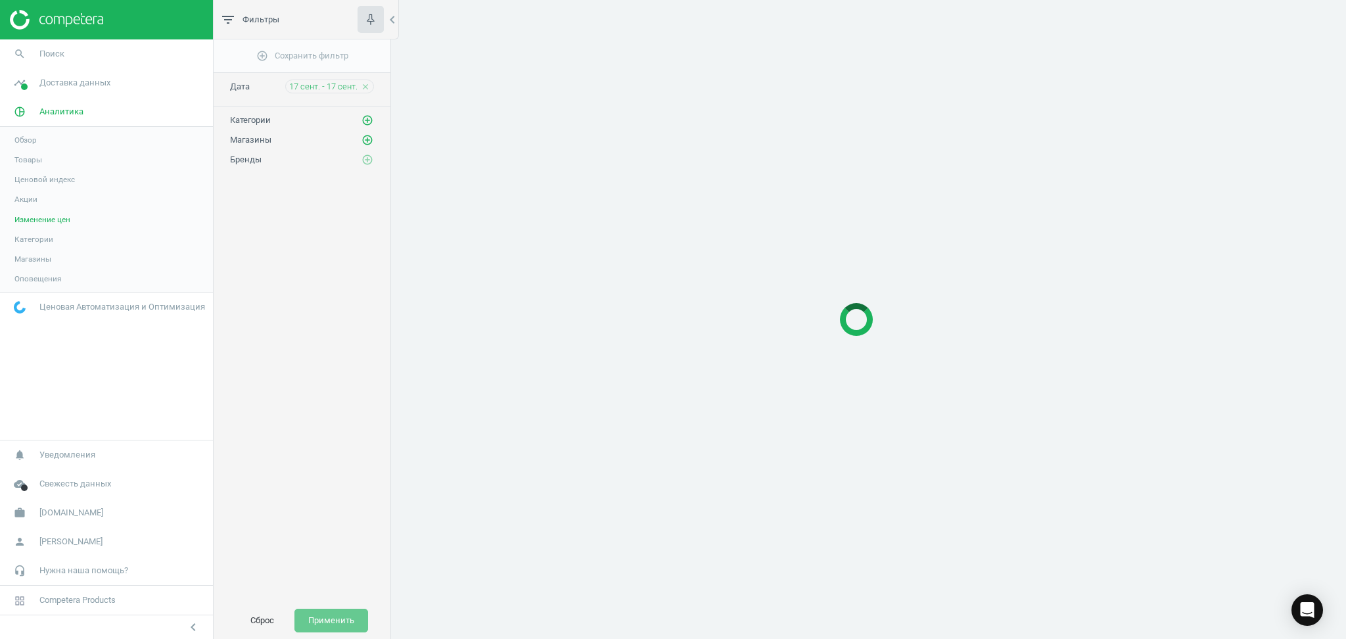
click at [53, 178] on span "Ценовой индекс" at bounding box center [44, 179] width 60 height 11
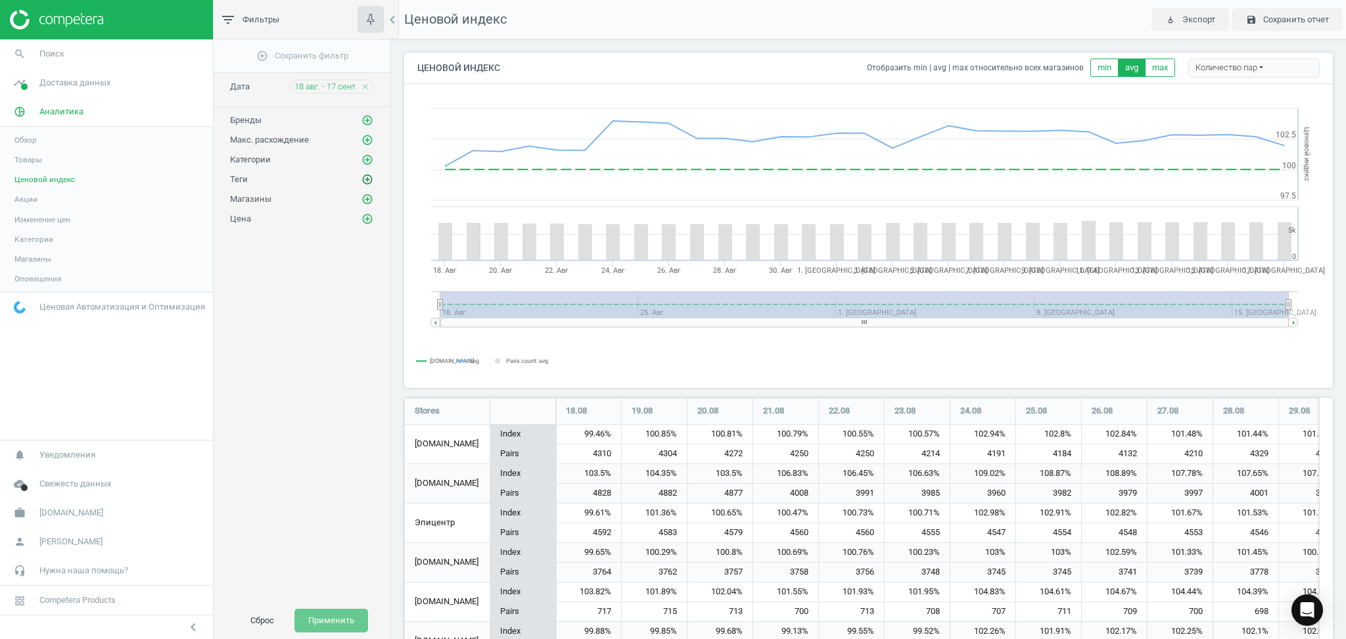
scroll to position [333, 942]
click at [369, 178] on icon "add_circle_outline" at bounding box center [368, 180] width 12 height 12
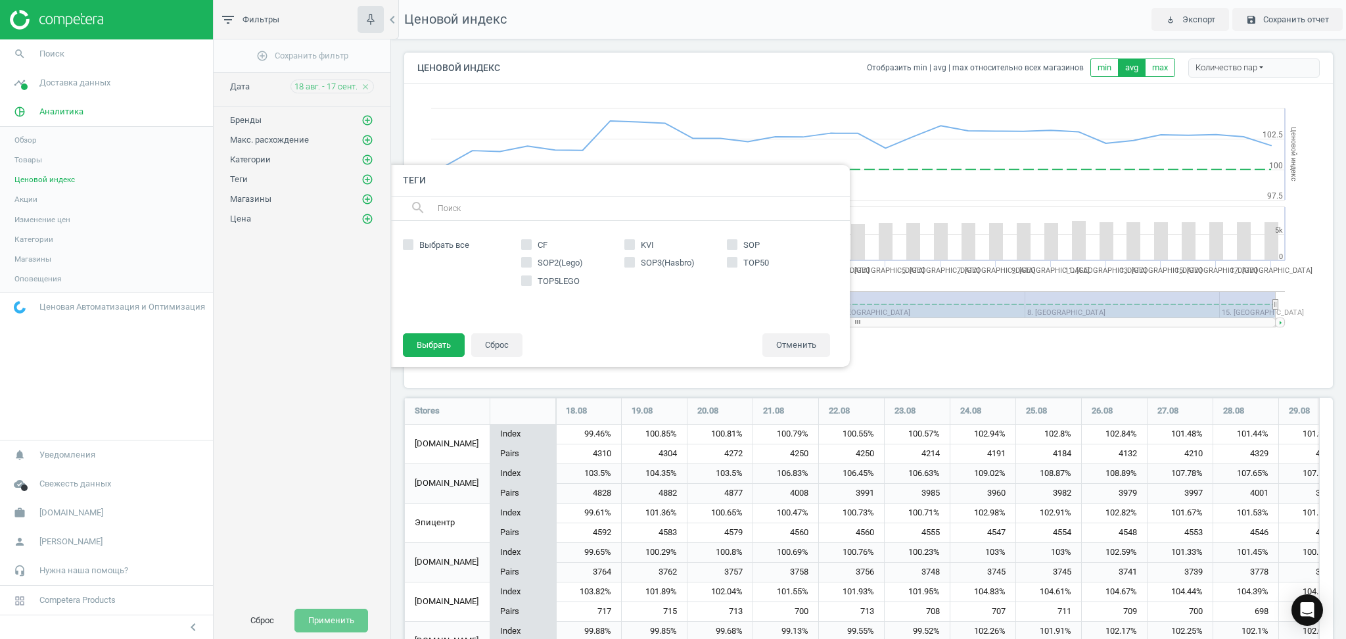
click at [628, 248] on input "KVI" at bounding box center [629, 244] width 9 height 9
checkbox input "true"
click at [444, 341] on button "Выбрать" at bounding box center [434, 345] width 62 height 24
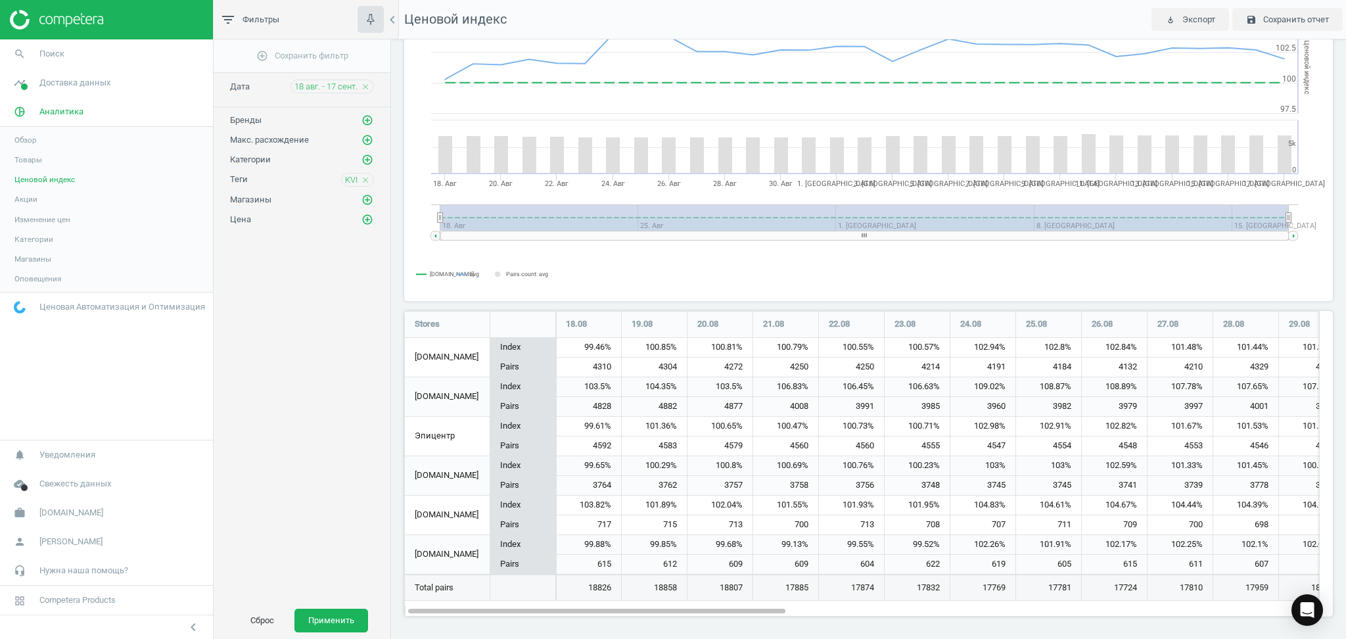
scroll to position [0, 0]
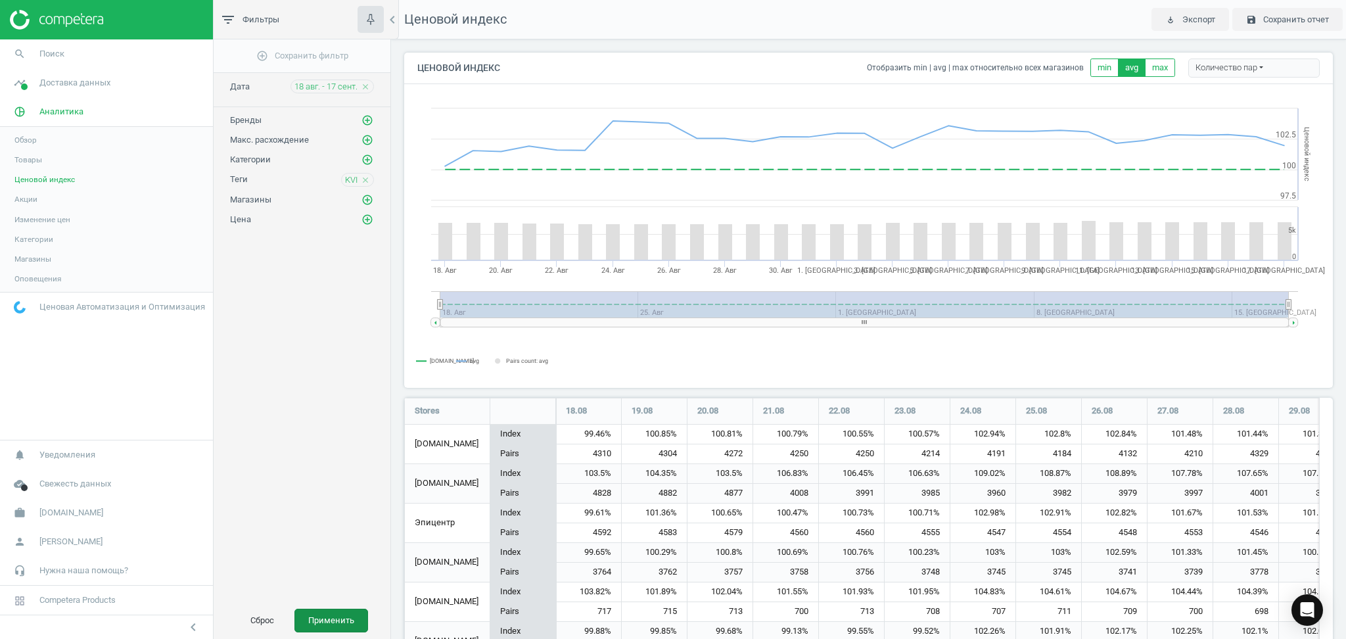
click at [346, 624] on button "Применить" at bounding box center [332, 621] width 74 height 24
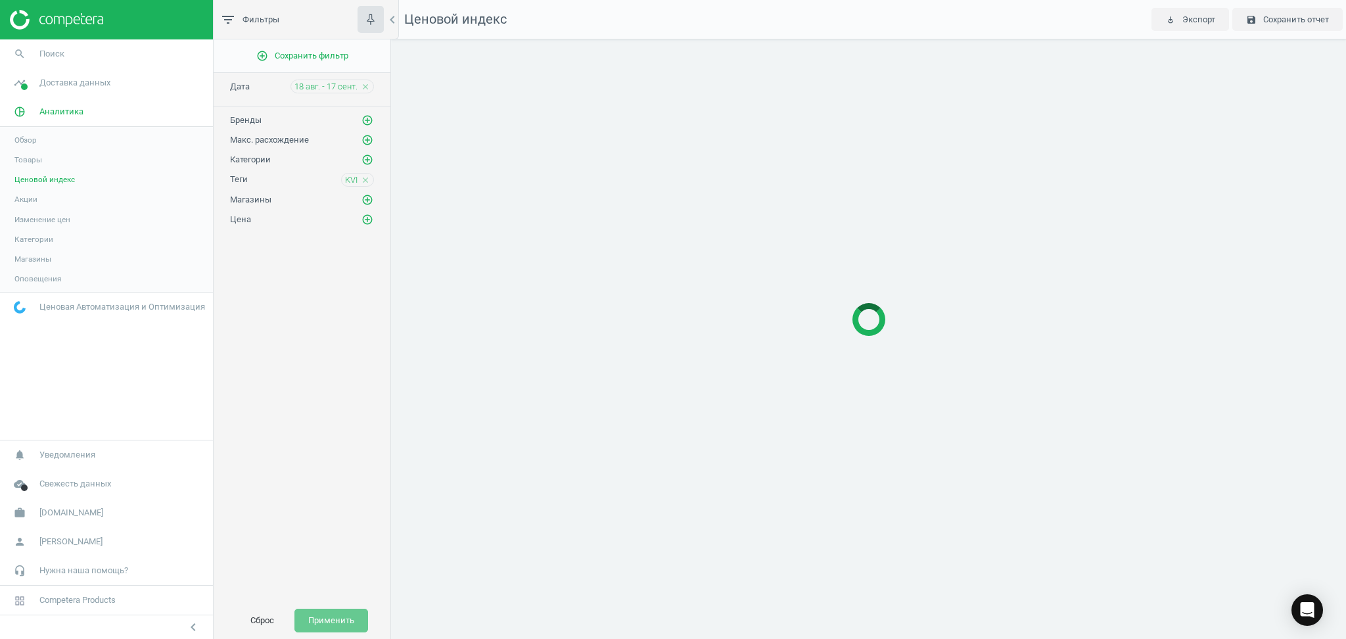
click at [24, 153] on link "Товары" at bounding box center [106, 160] width 213 height 20
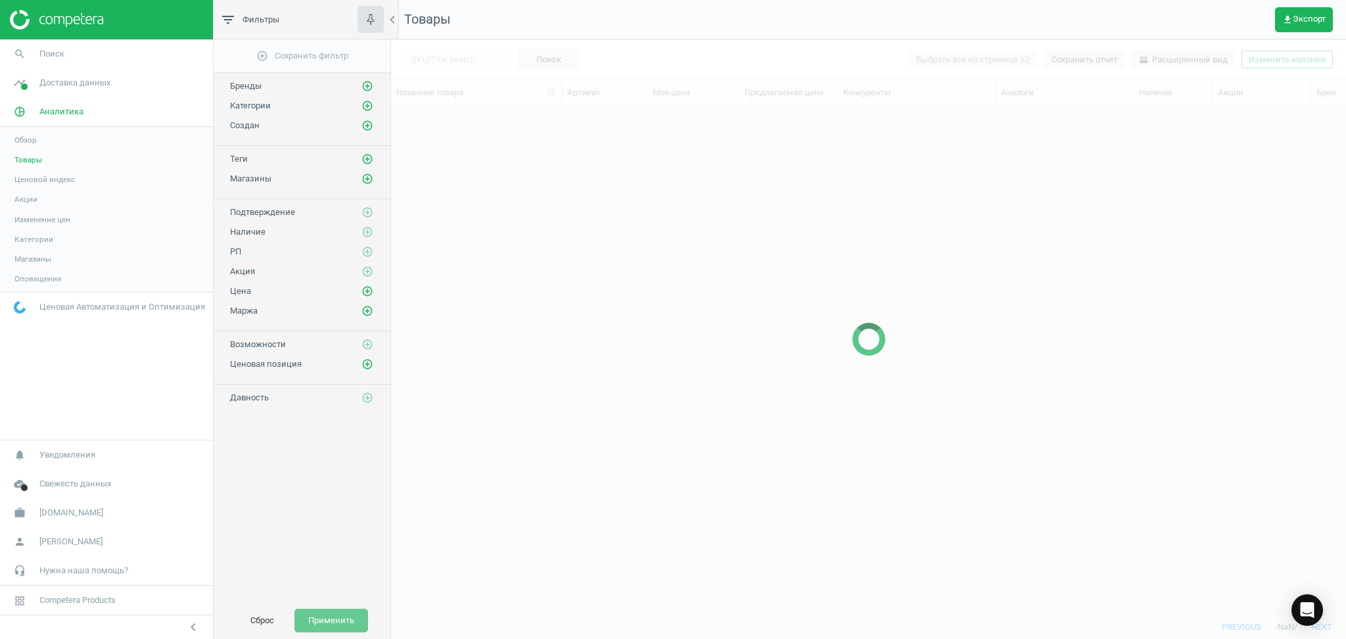
scroll to position [482, 941]
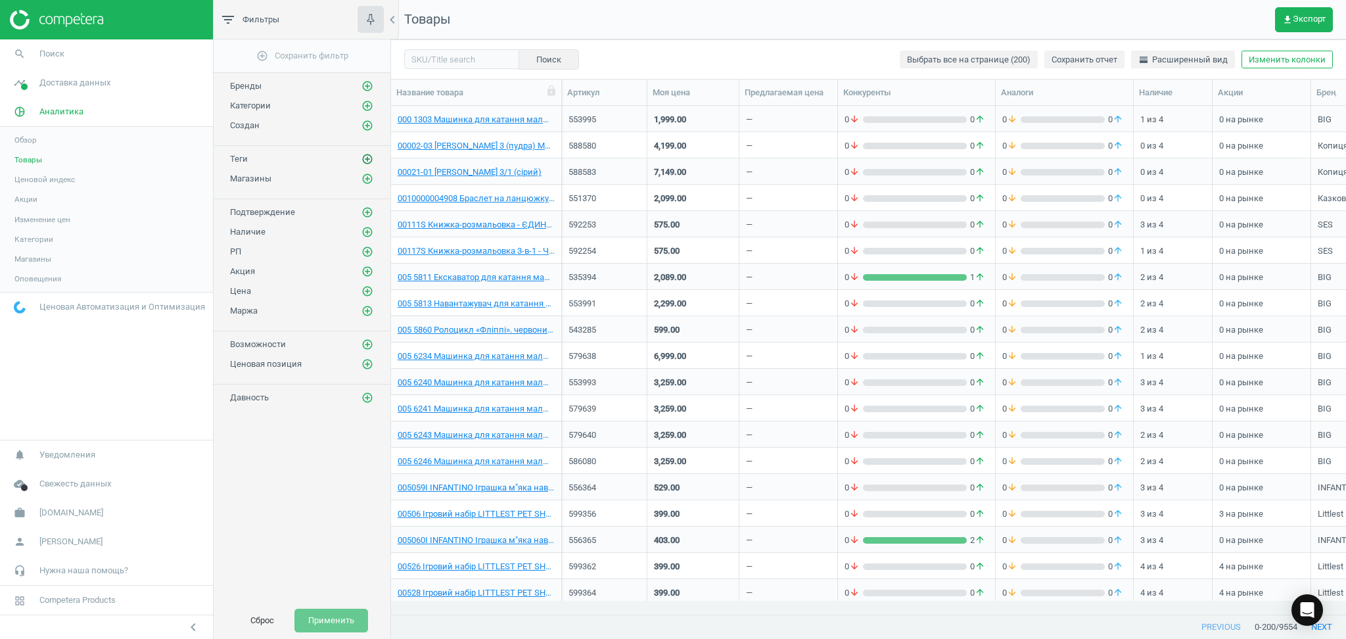
click at [362, 159] on icon "add_circle_outline" at bounding box center [368, 159] width 12 height 12
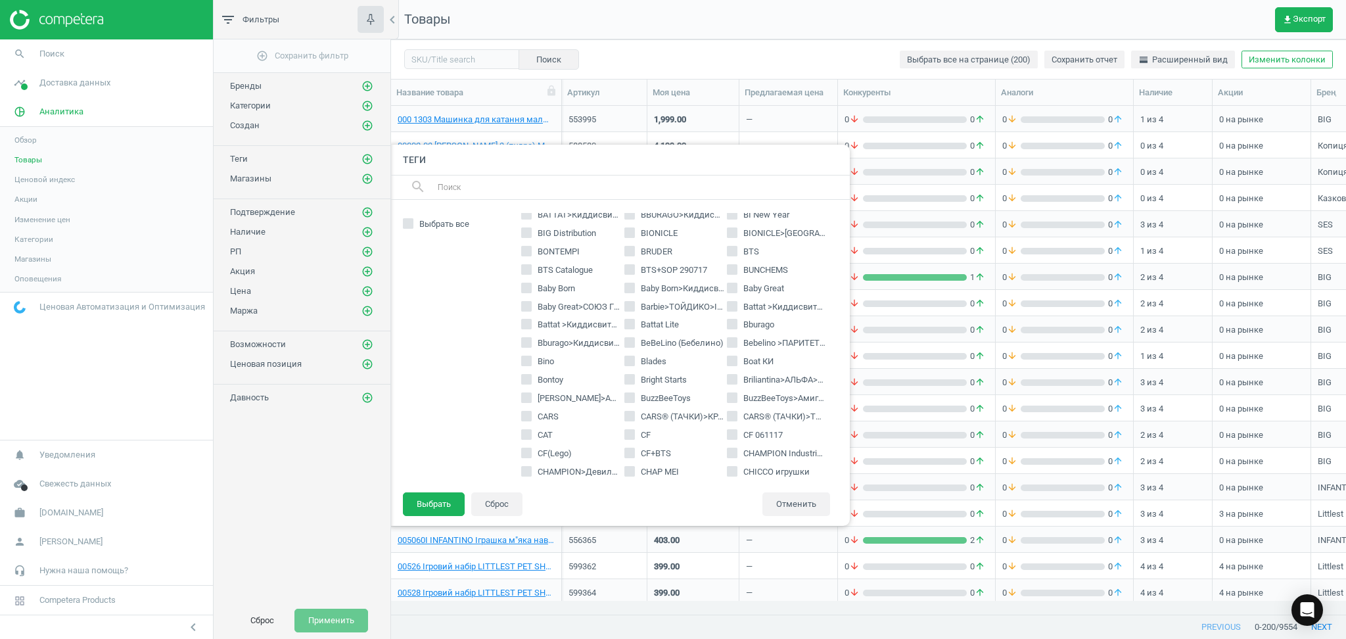
scroll to position [0, 0]
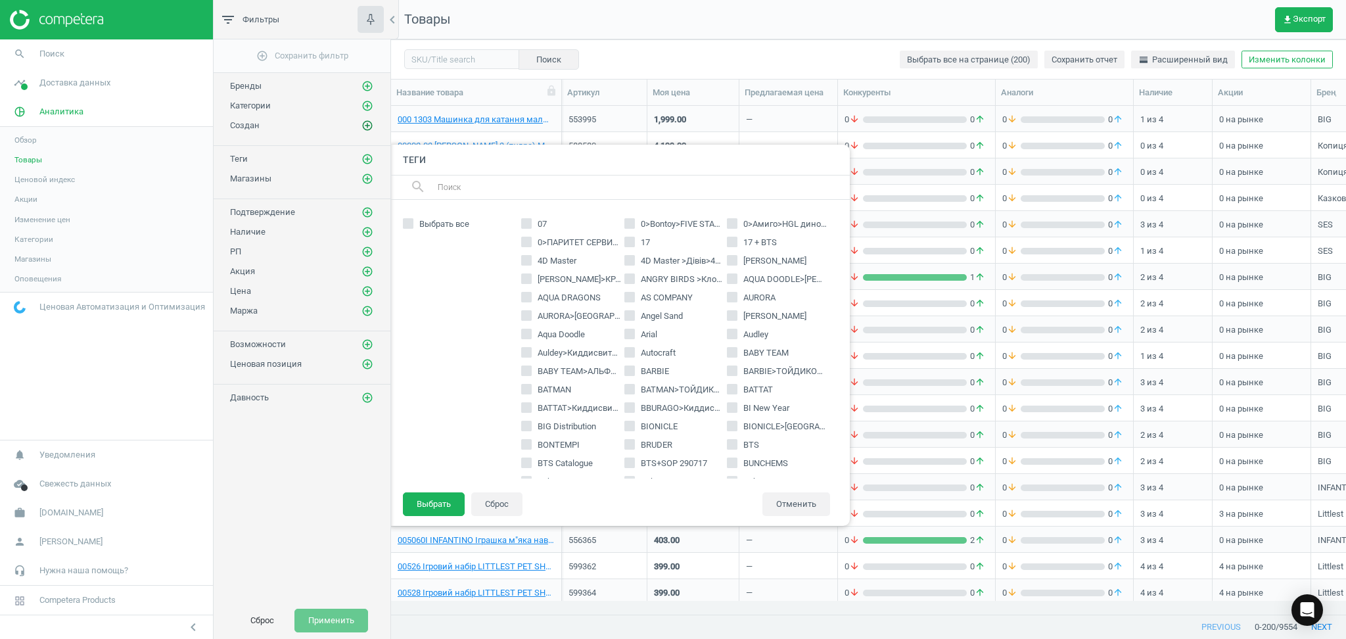
click at [368, 122] on icon "add_circle_outline" at bounding box center [368, 126] width 12 height 12
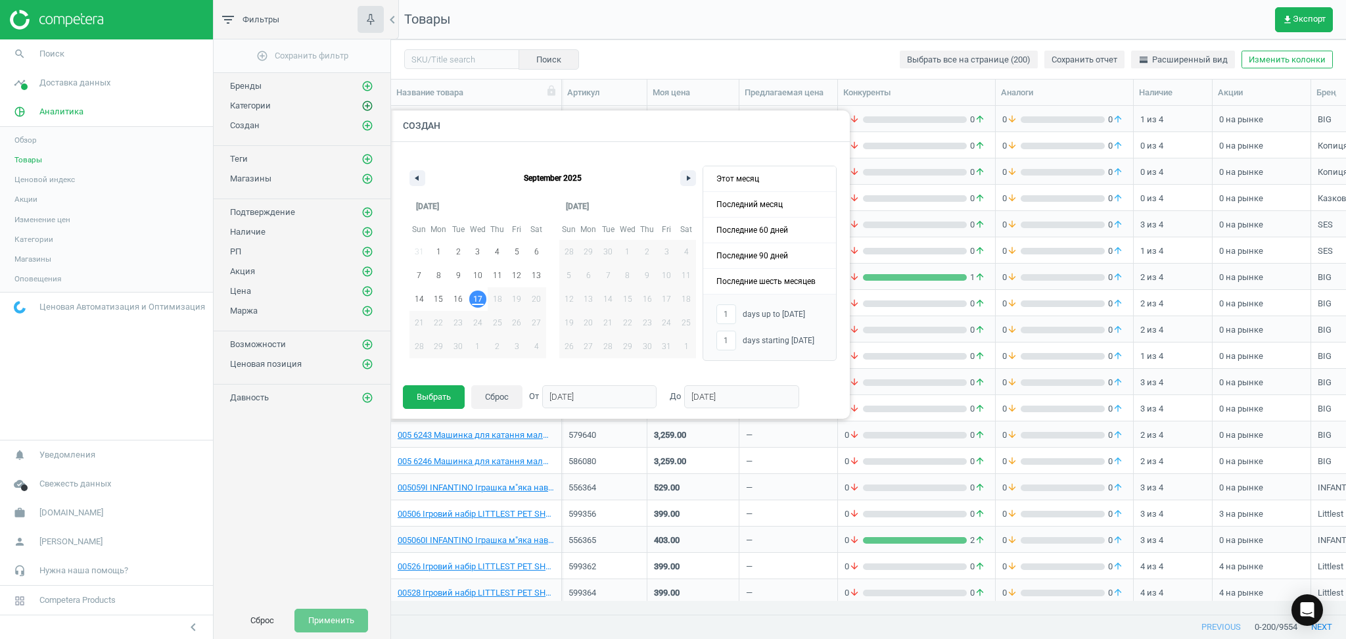
click at [368, 101] on icon "add_circle_outline" at bounding box center [368, 106] width 12 height 12
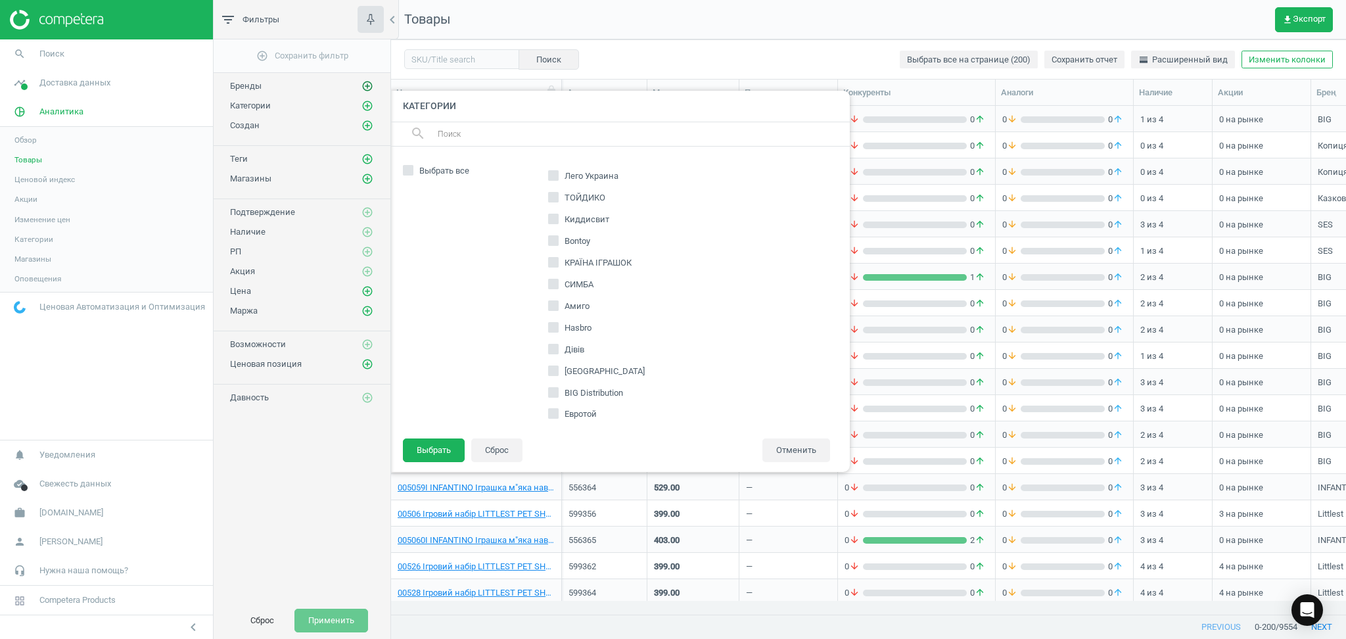
click at [366, 83] on icon "add_circle_outline" at bounding box center [368, 86] width 12 height 12
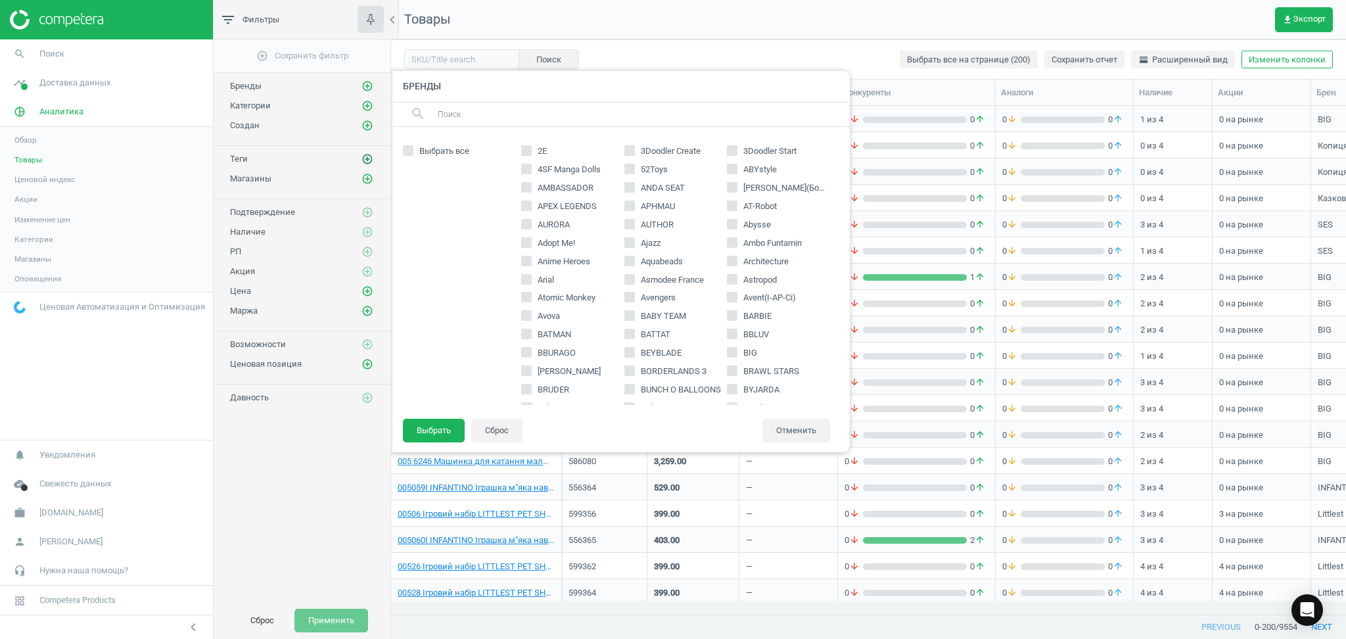
click at [364, 160] on icon "add_circle_outline" at bounding box center [368, 159] width 12 height 12
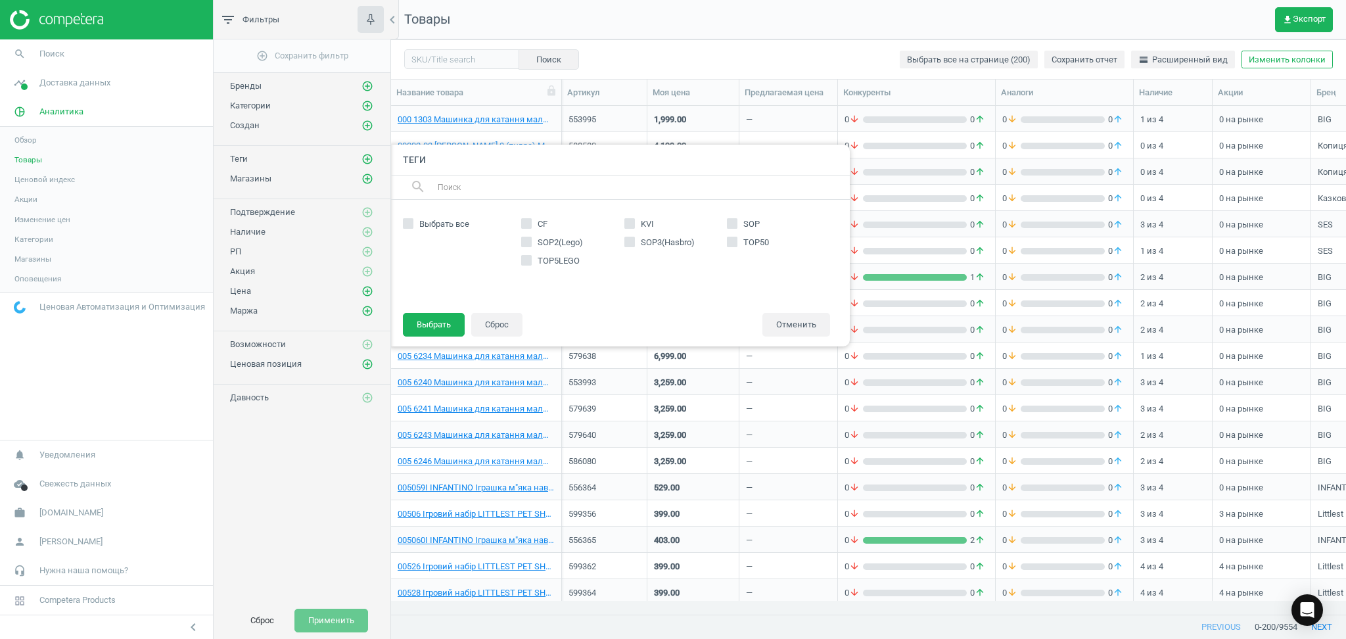
click at [632, 225] on input "KVI" at bounding box center [629, 224] width 9 height 9
checkbox input "true"
click at [433, 322] on button "Выбрать" at bounding box center [434, 325] width 62 height 24
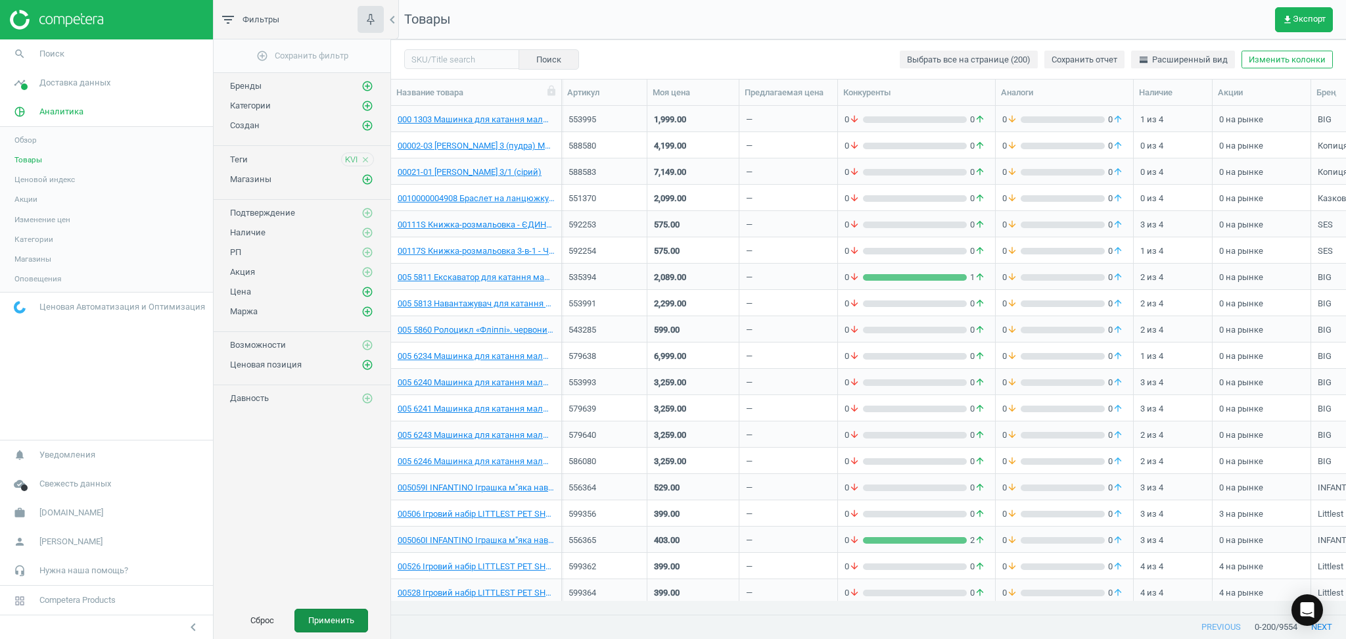
click at [331, 625] on button "Применить" at bounding box center [332, 621] width 74 height 24
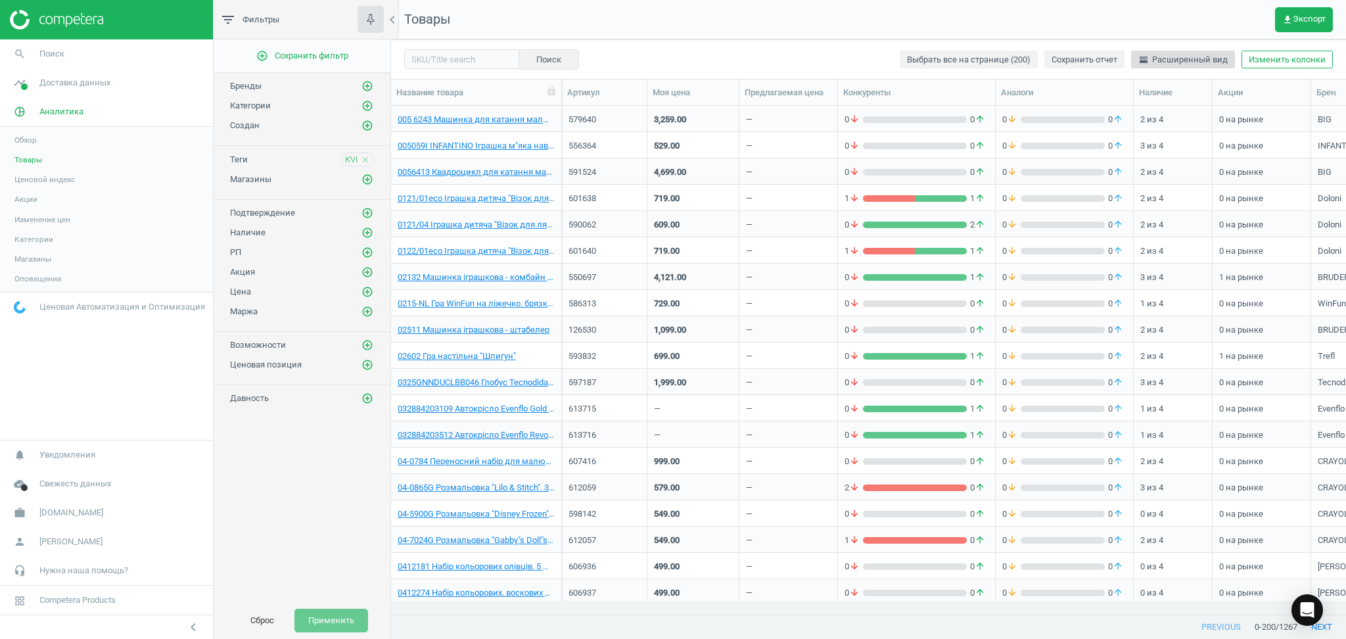
click at [1181, 56] on span "horizontal_split Расширенный вид" at bounding box center [1183, 60] width 89 height 12
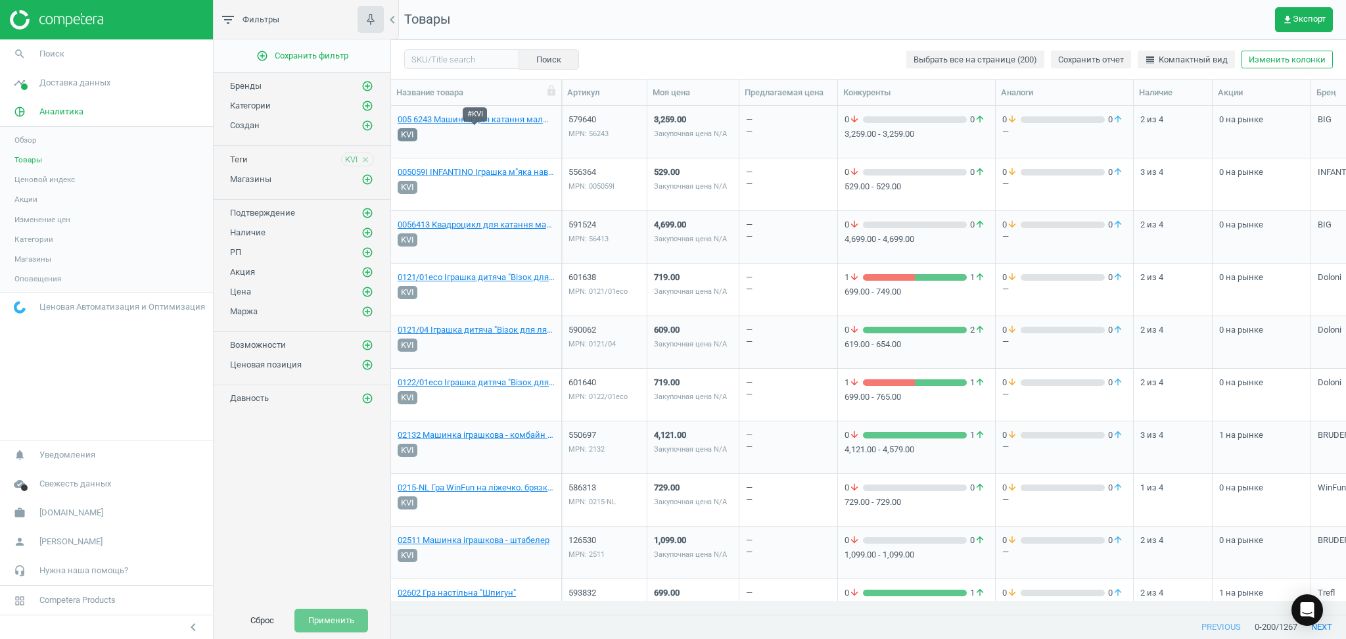
click at [402, 135] on span "KVI" at bounding box center [407, 134] width 13 height 13
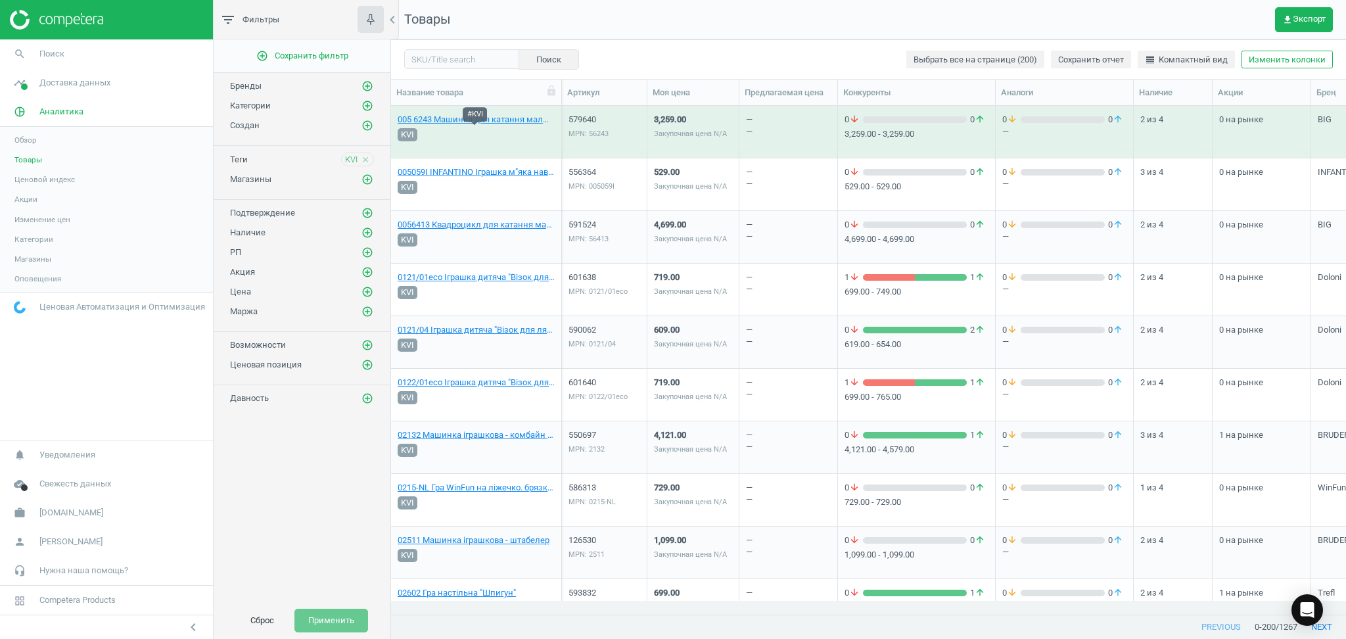
drag, startPoint x: 479, startPoint y: 143, endPoint x: 471, endPoint y: 136, distance: 11.2
click at [471, 136] on div "KVI" at bounding box center [475, 135] width 160 height 18
click at [962, 58] on span "Выбрать все на странице (200)" at bounding box center [976, 60] width 124 height 12
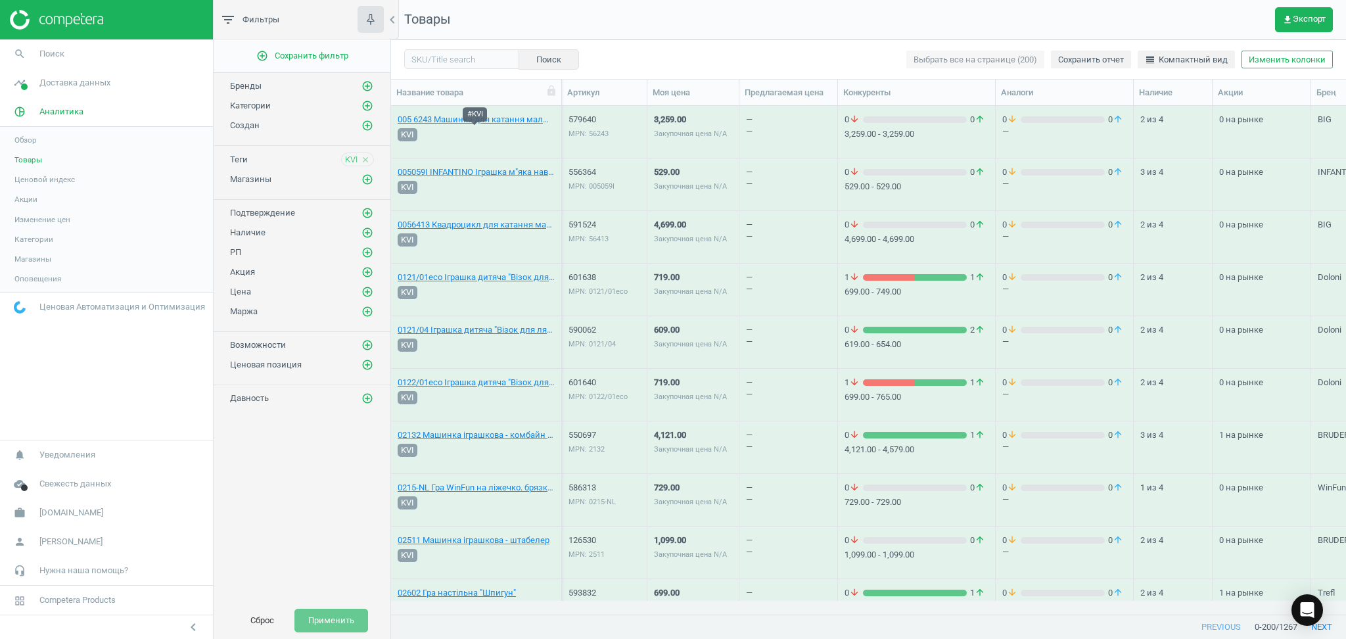
click at [439, 139] on div "KVI" at bounding box center [475, 135] width 160 height 18
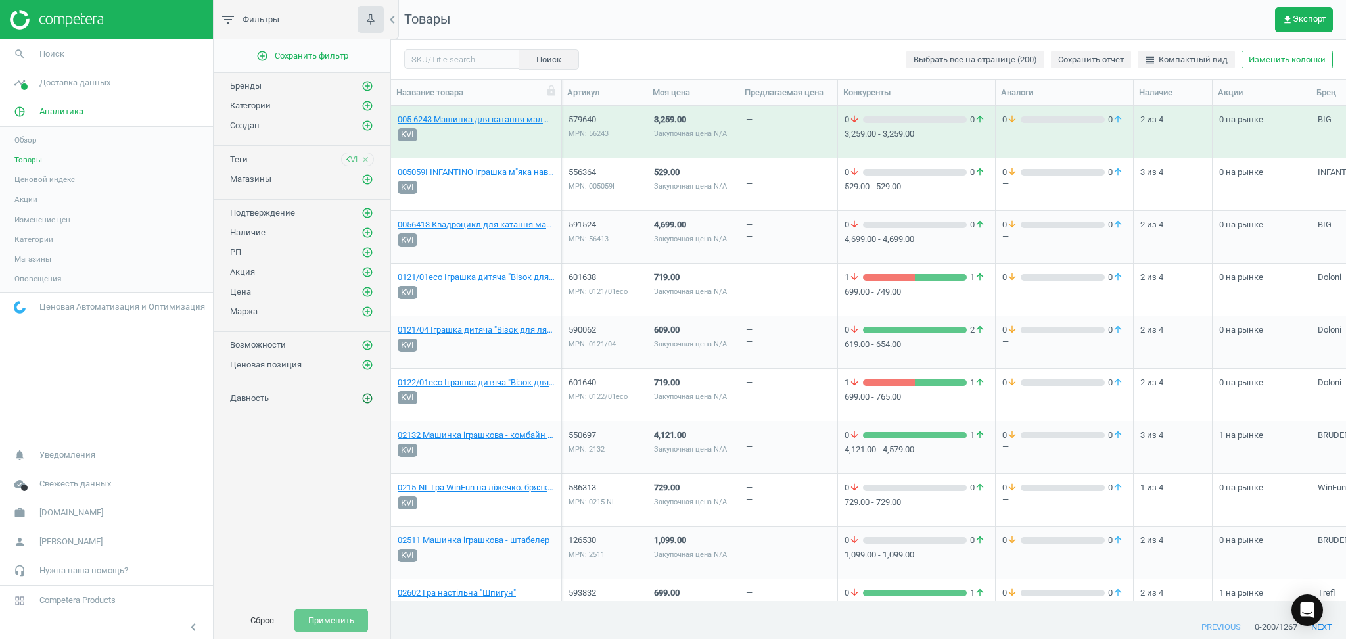
click at [368, 399] on icon "add_circle_outline" at bounding box center [368, 398] width 12 height 12
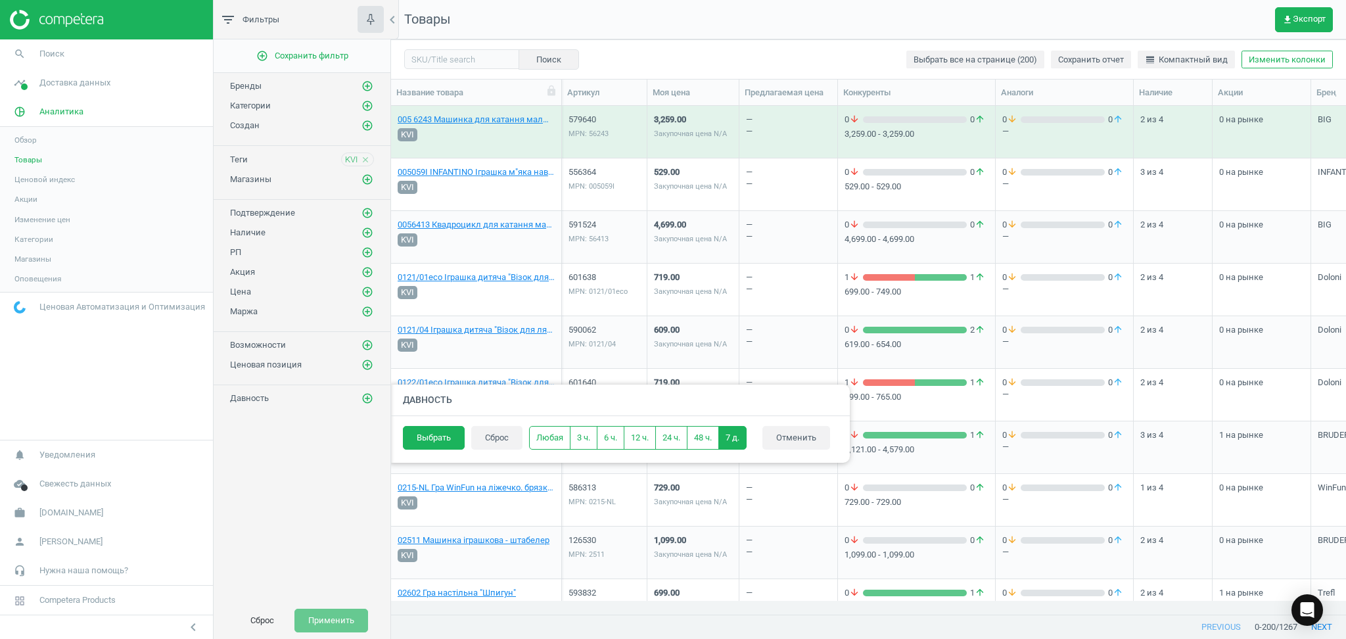
click at [732, 440] on button "7 д." at bounding box center [733, 438] width 28 height 24
click at [429, 436] on button "Выбрать" at bounding box center [434, 438] width 62 height 24
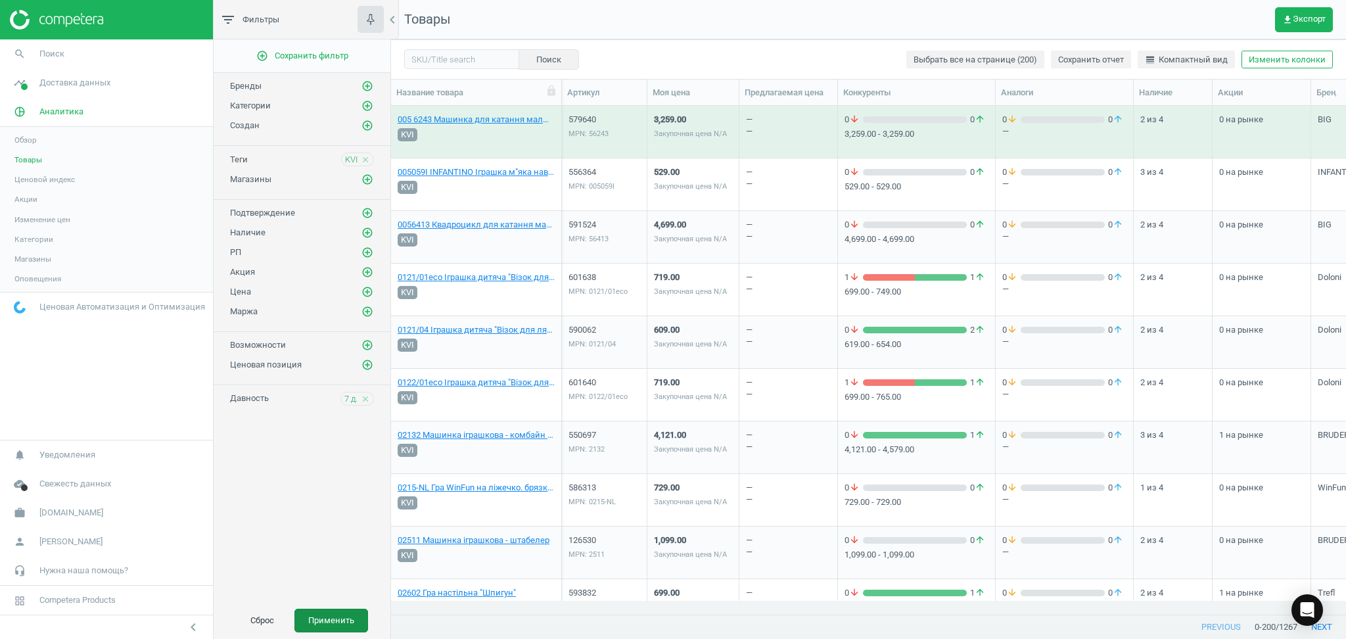
click at [341, 621] on button "Применить" at bounding box center [332, 621] width 74 height 24
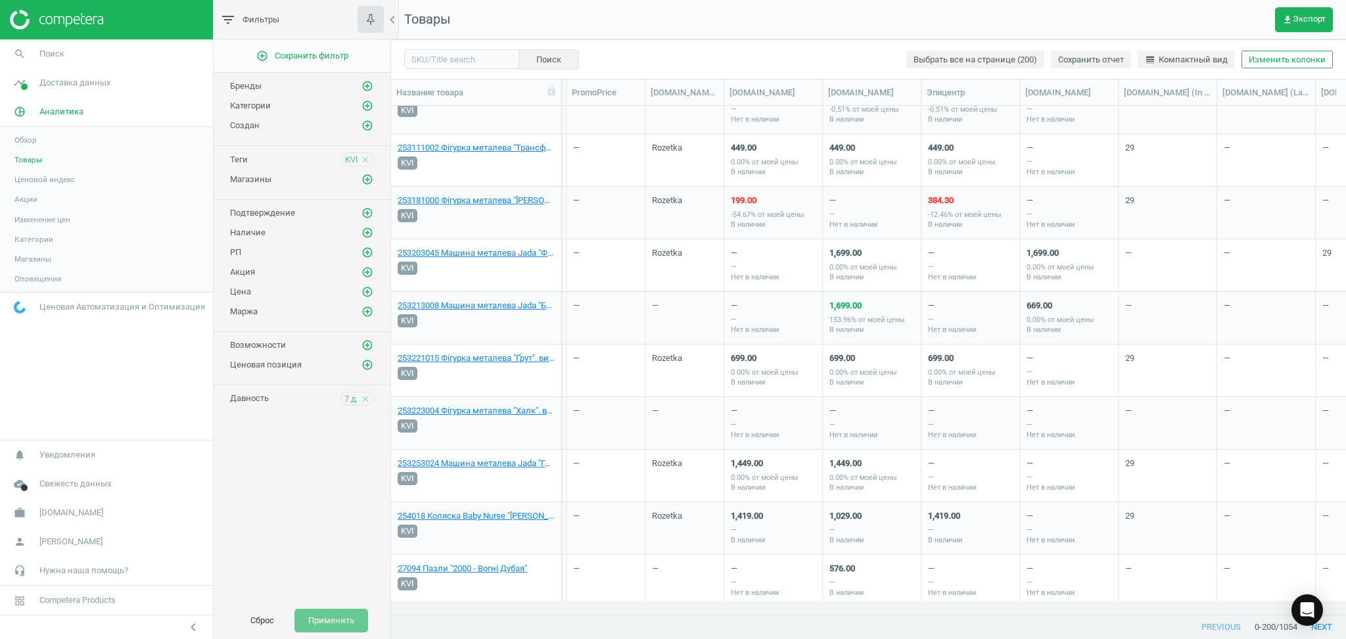
scroll to position [3945, 0]
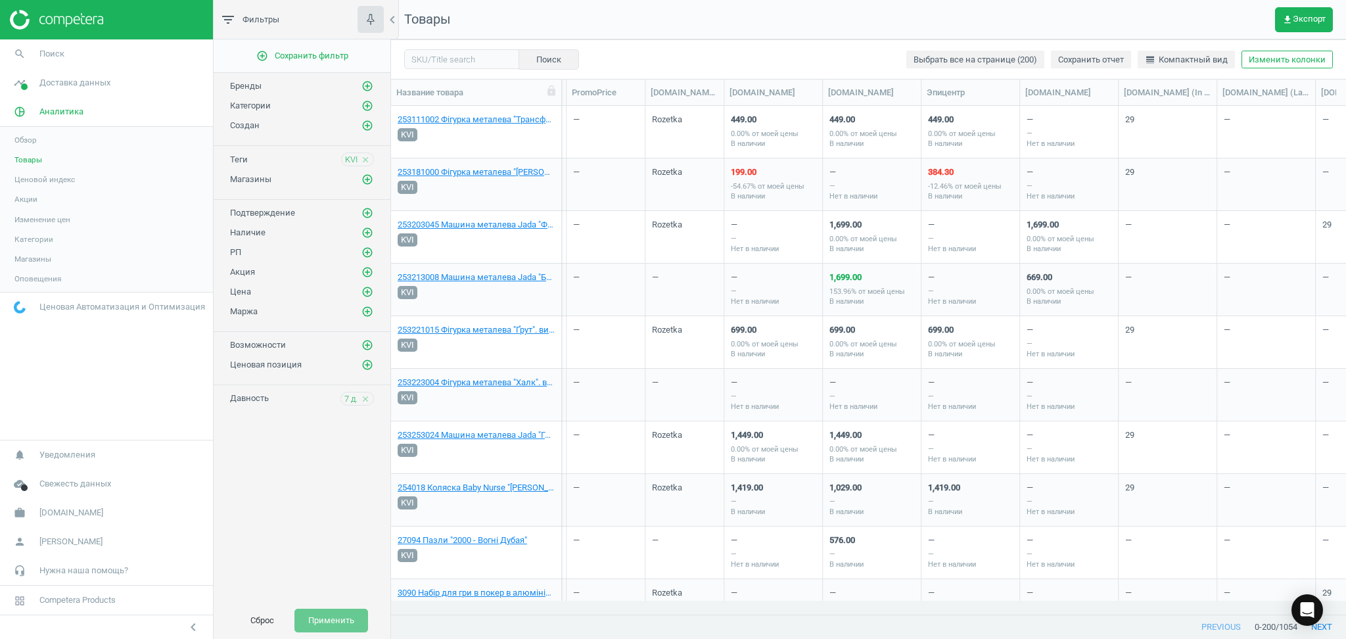
click at [983, 405] on div "— — Нет в наличии" at bounding box center [970, 394] width 85 height 49
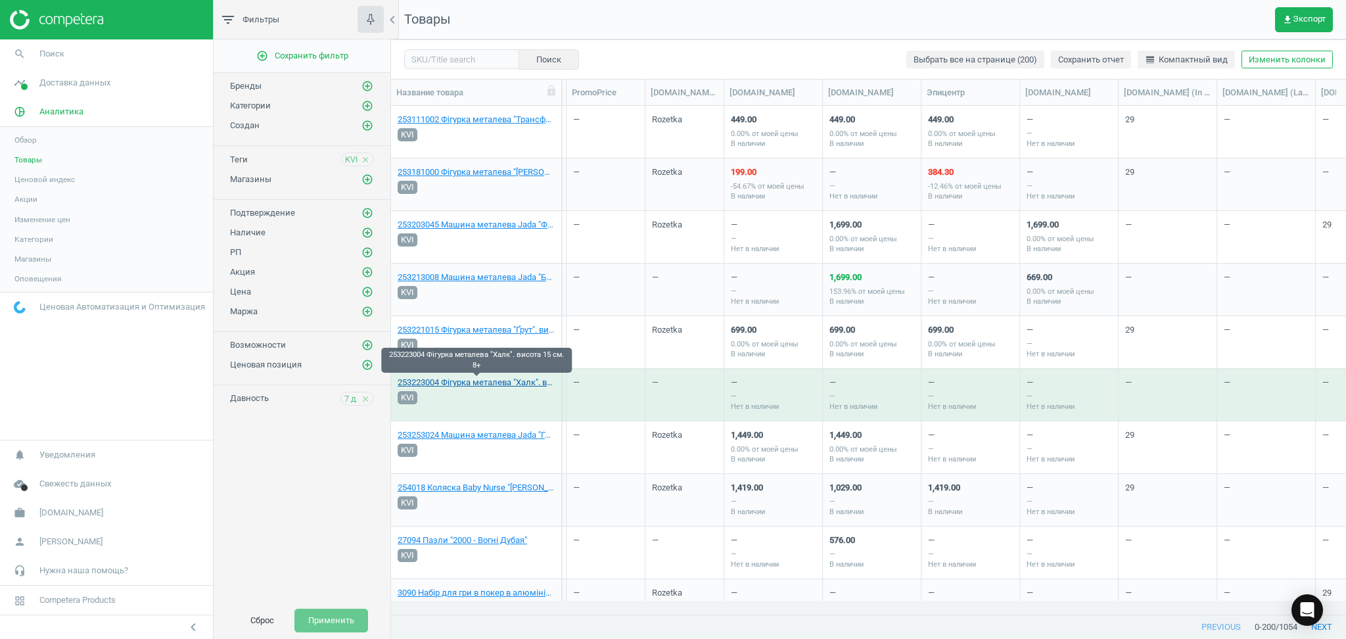
click at [510, 384] on link "253223004 Фігурка металева "Халк". висота 15 см. 8+" at bounding box center [476, 383] width 157 height 12
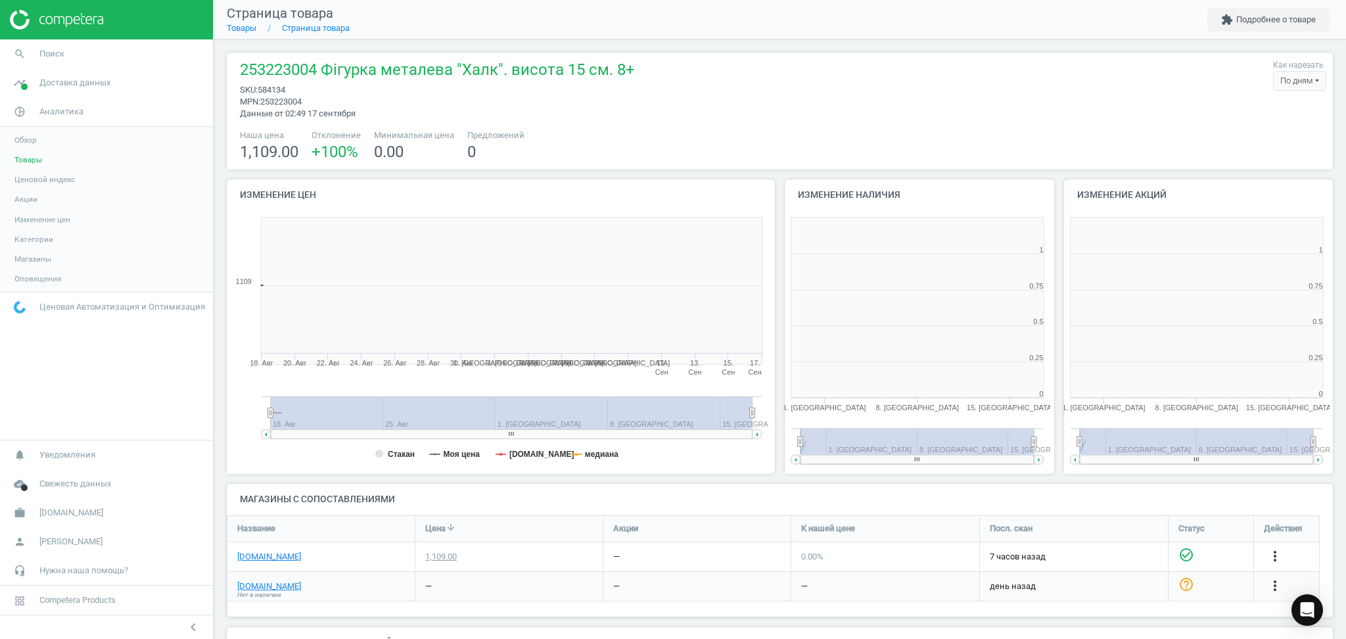
scroll to position [290, 292]
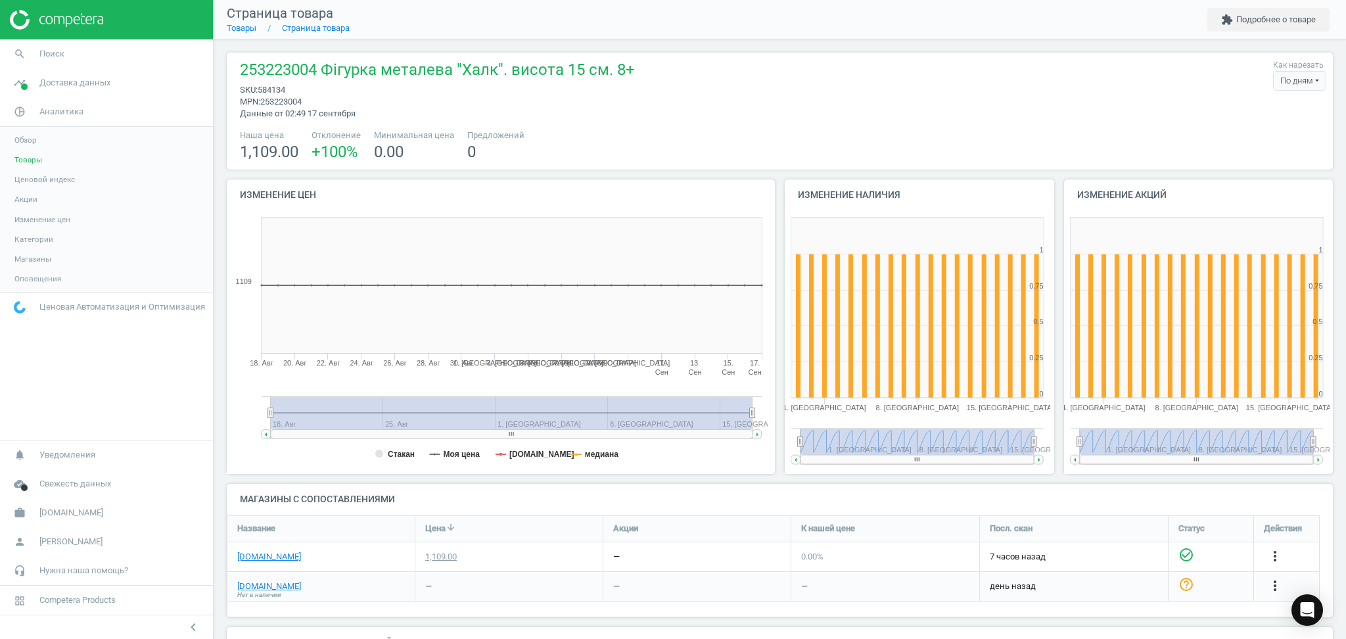
click at [20, 160] on span "Товары" at bounding box center [28, 159] width 28 height 11
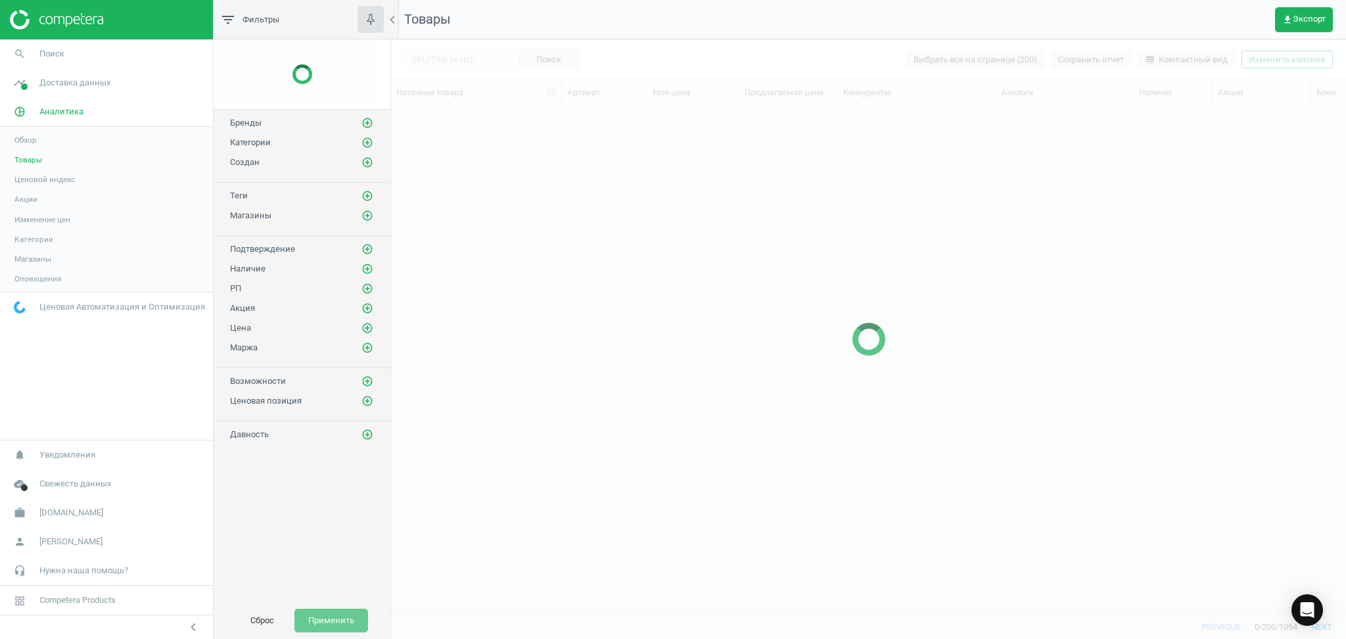
scroll to position [3764, 0]
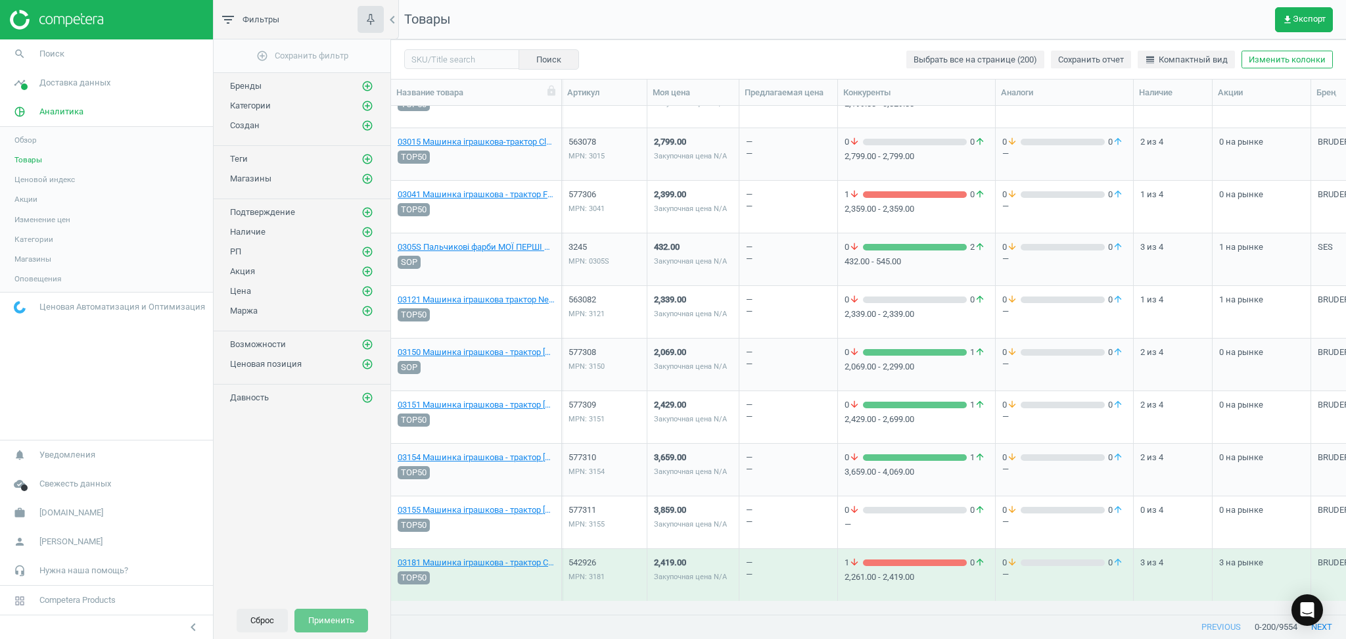
click at [260, 624] on button "Сброс" at bounding box center [262, 621] width 51 height 24
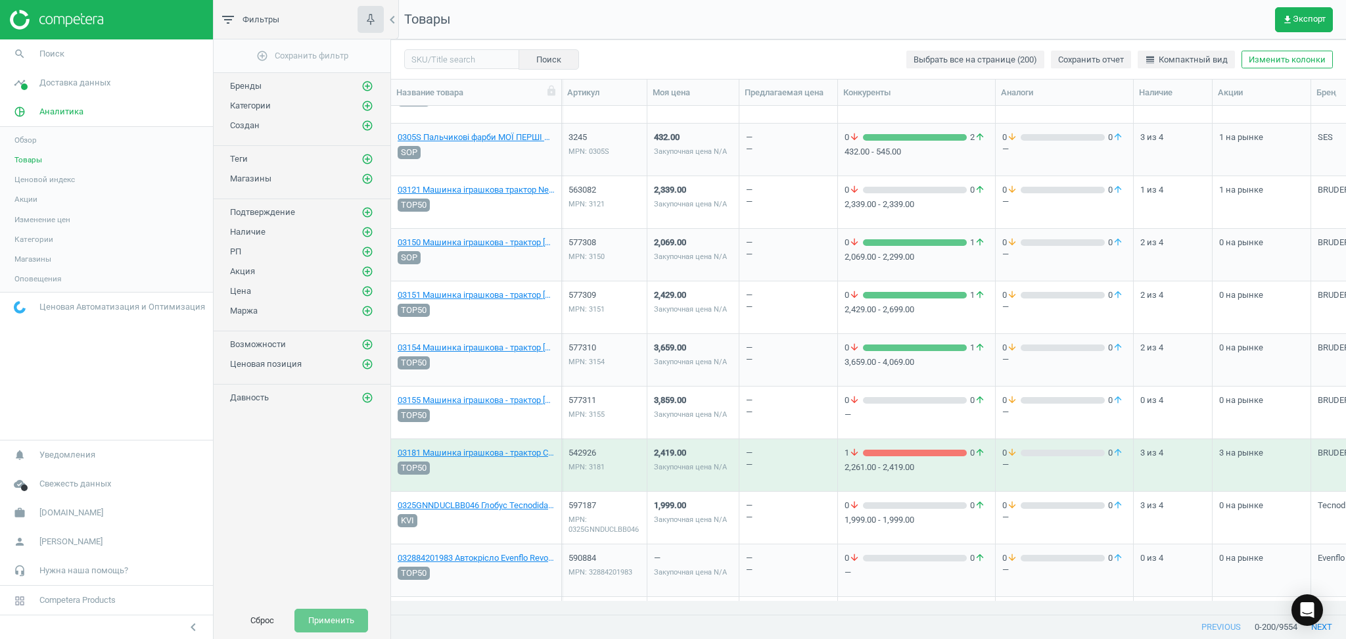
scroll to position [4027, 0]
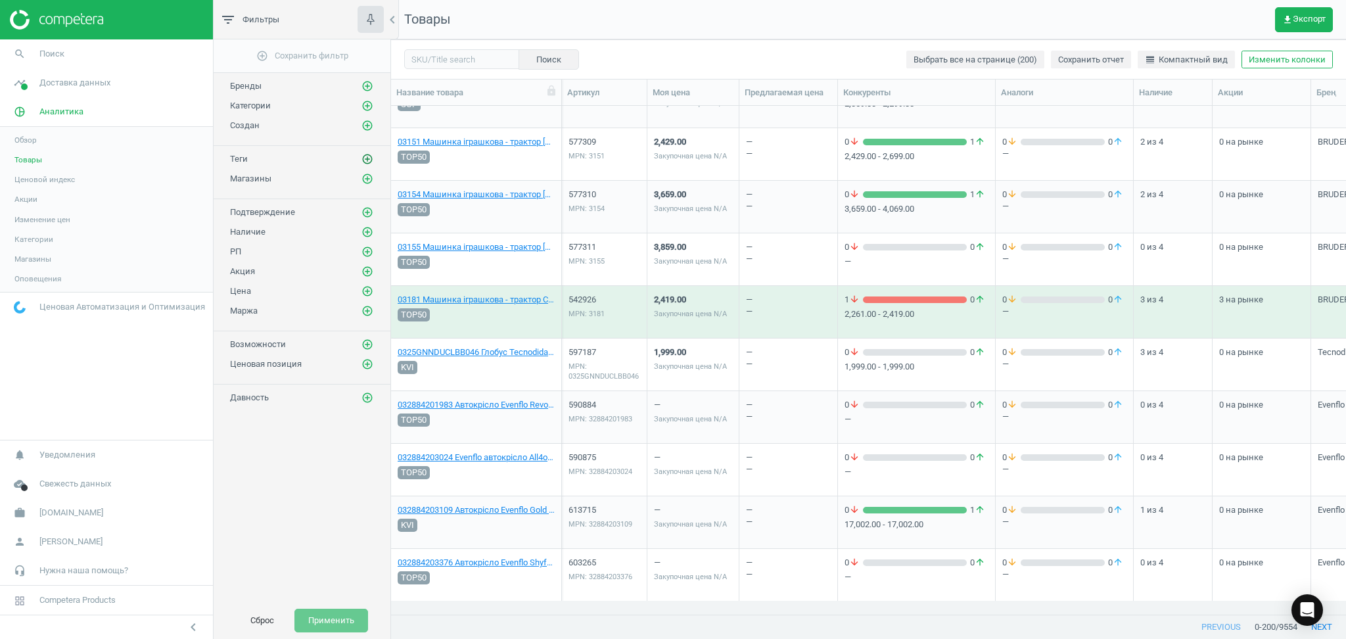
click at [368, 160] on icon "add_circle_outline" at bounding box center [368, 159] width 12 height 12
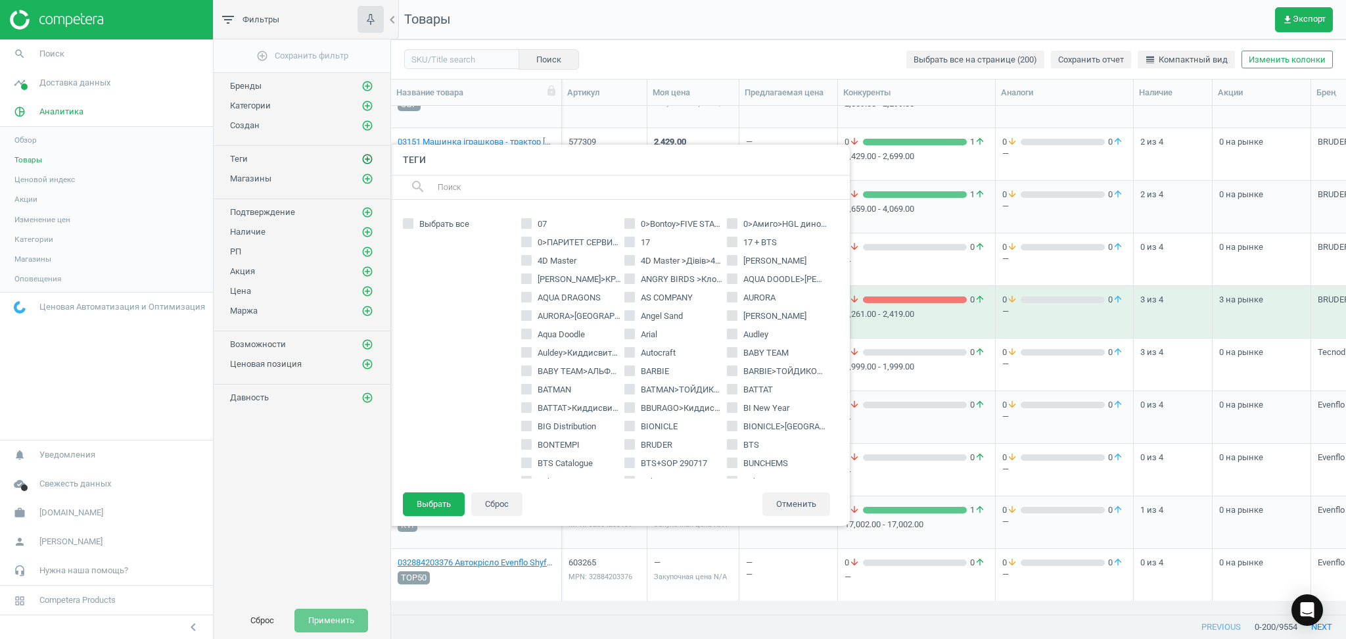
click at [368, 160] on icon "add_circle_outline" at bounding box center [368, 159] width 12 height 12
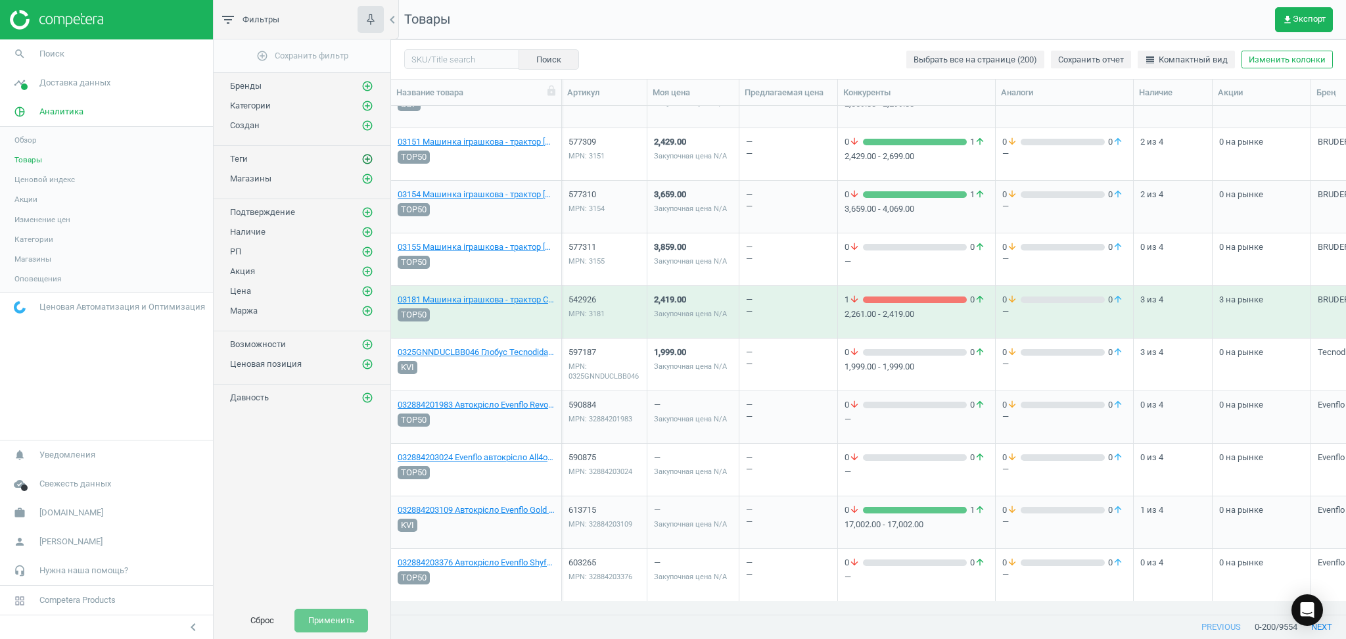
click at [368, 160] on icon "add_circle_outline" at bounding box center [368, 159] width 12 height 12
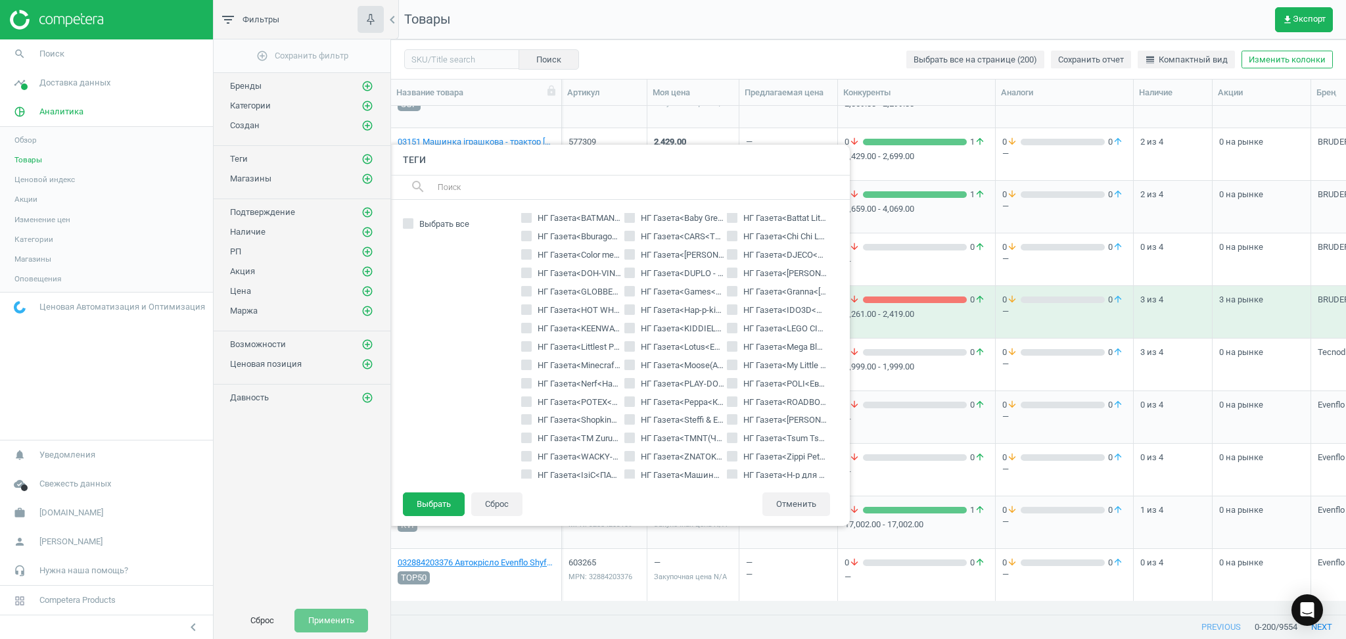
scroll to position [3601, 0]
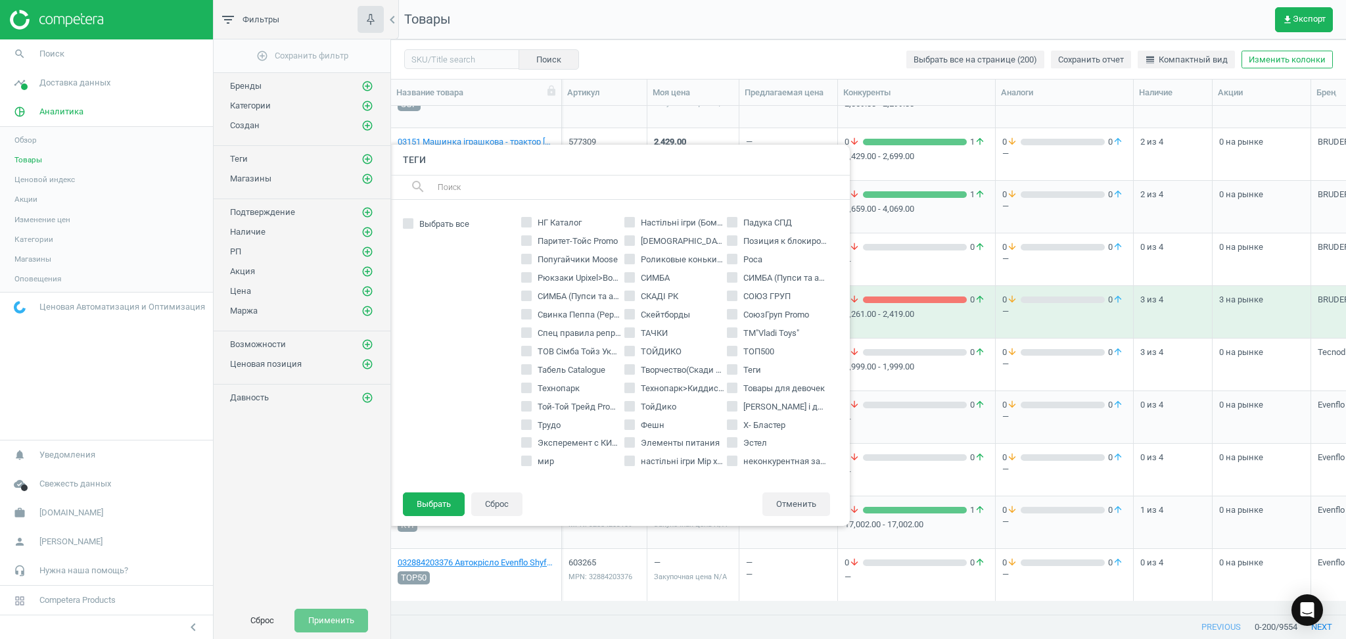
click at [531, 192] on input "text" at bounding box center [639, 187] width 404 height 21
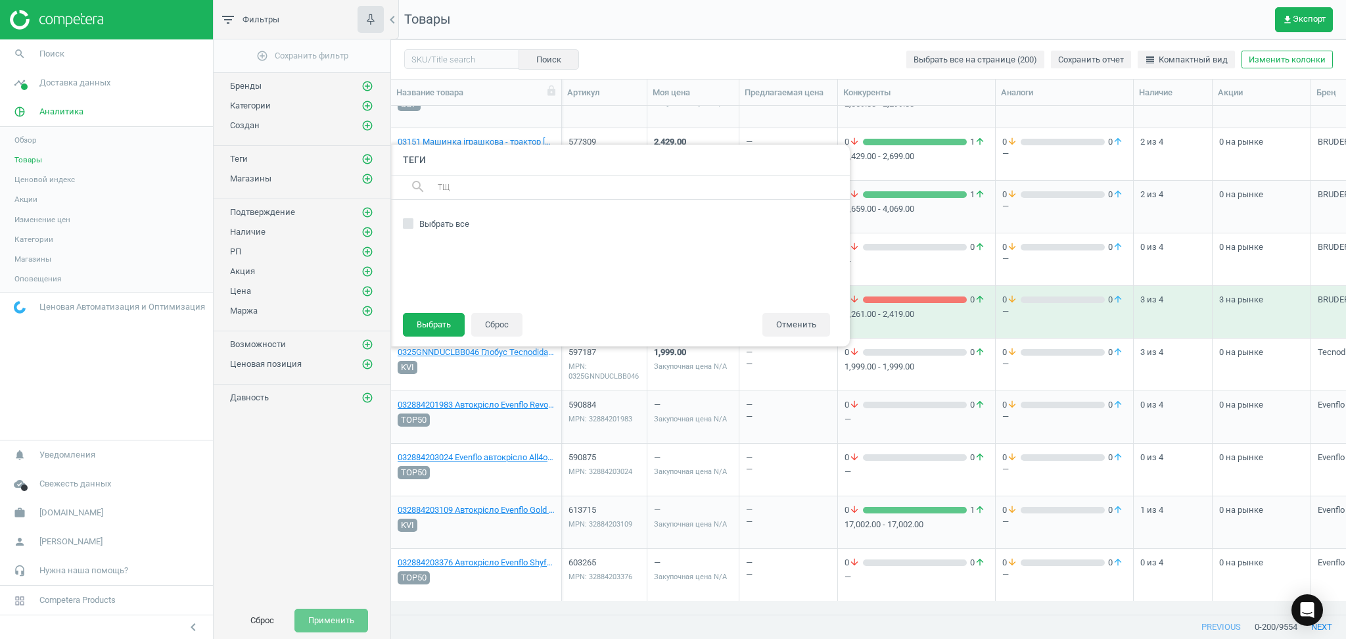
scroll to position [0, 0]
type input "Т"
type input "[PERSON_NAME]"
type input "TOP"
drag, startPoint x: 682, startPoint y: 242, endPoint x: 642, endPoint y: 243, distance: 39.5
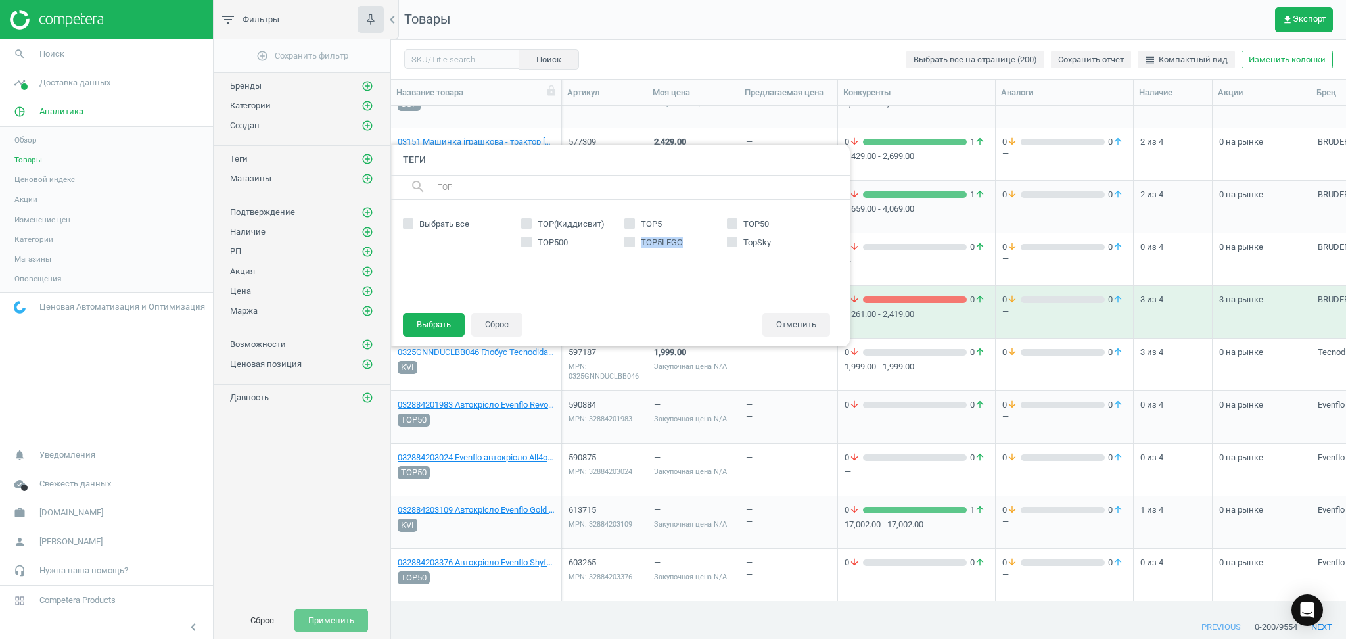
click at [642, 243] on span "TOP5LEGO" at bounding box center [661, 243] width 47 height 12
copy span "TOP5LEGO"
